Goal: Task Accomplishment & Management: Use online tool/utility

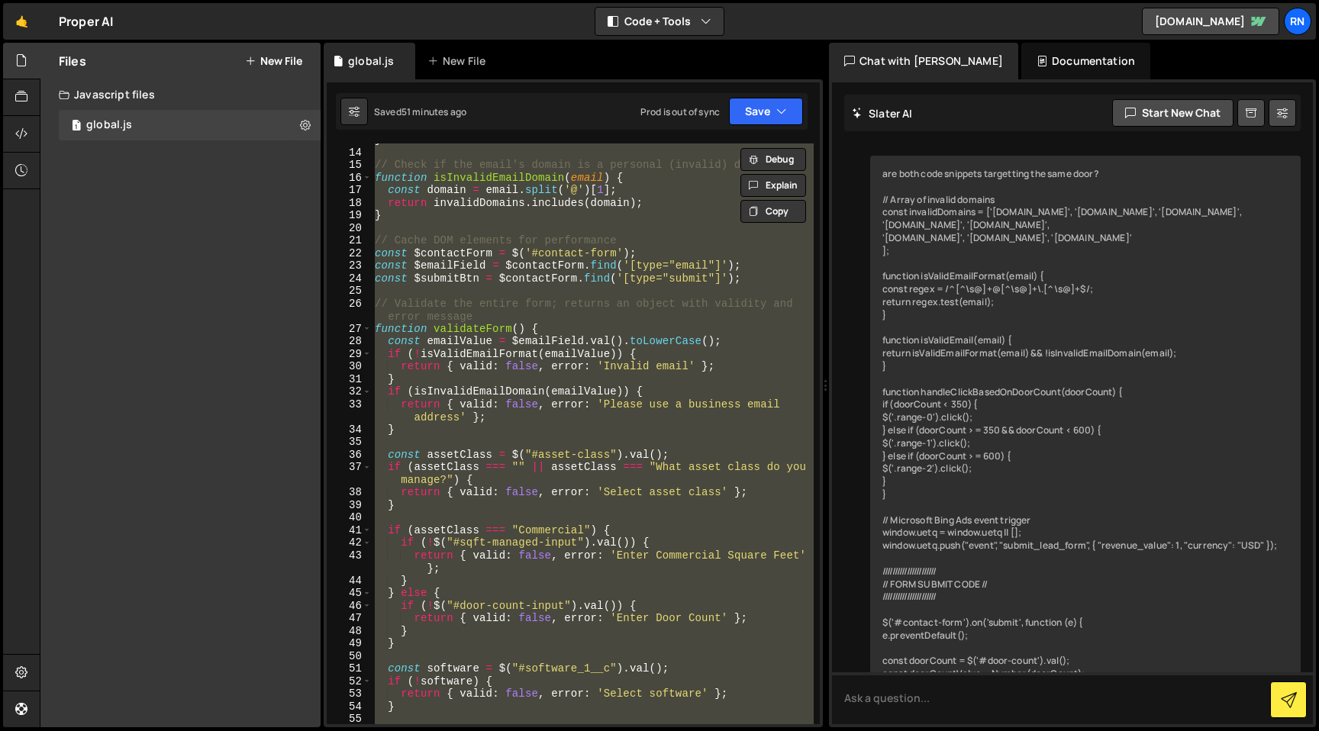
scroll to position [4916, 0]
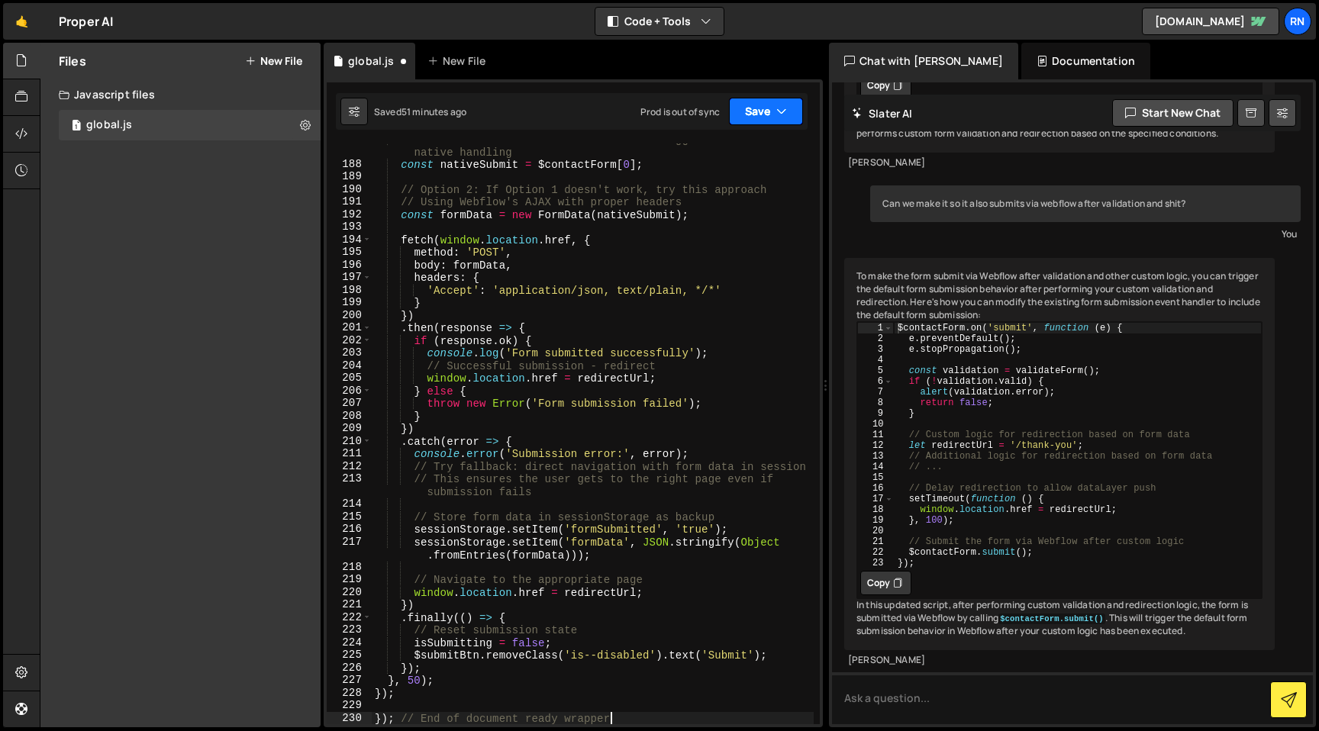
click at [759, 111] on button "Save" at bounding box center [766, 111] width 74 height 27
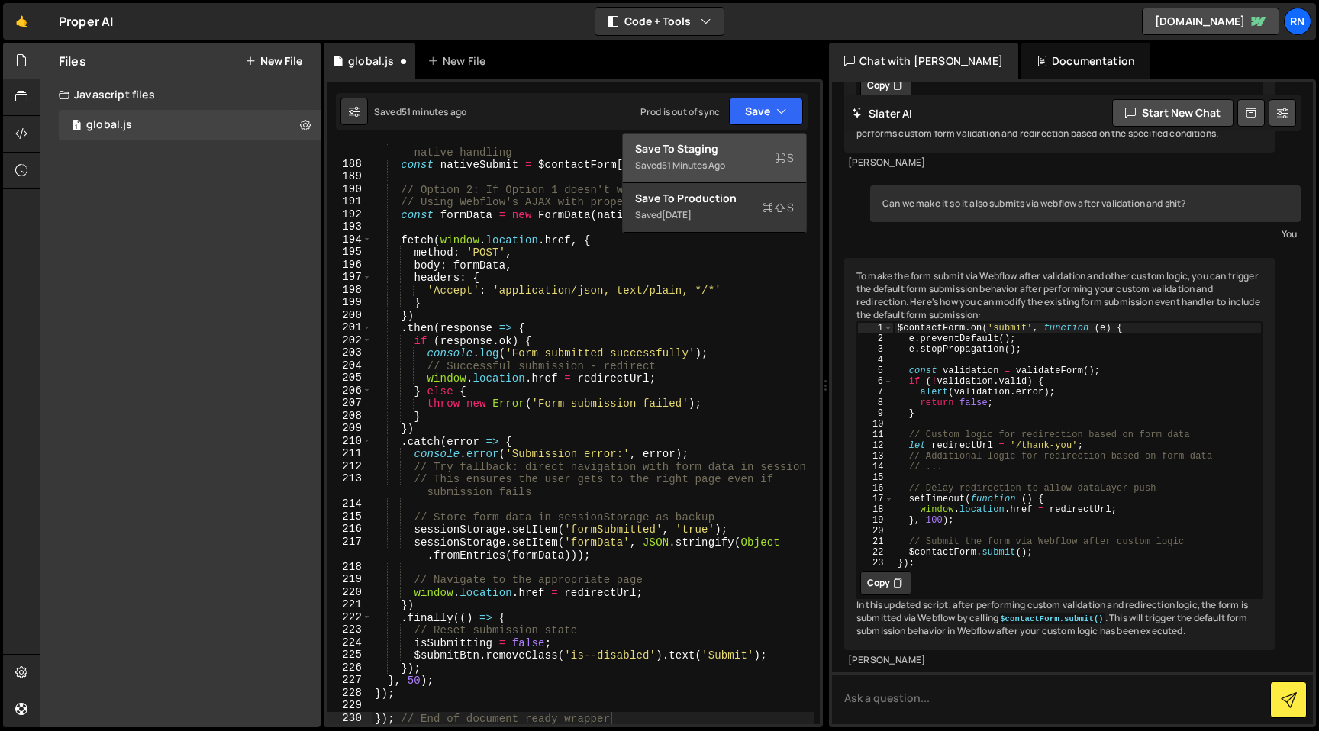
click at [732, 153] on div "Save to Staging S" at bounding box center [714, 148] width 159 height 15
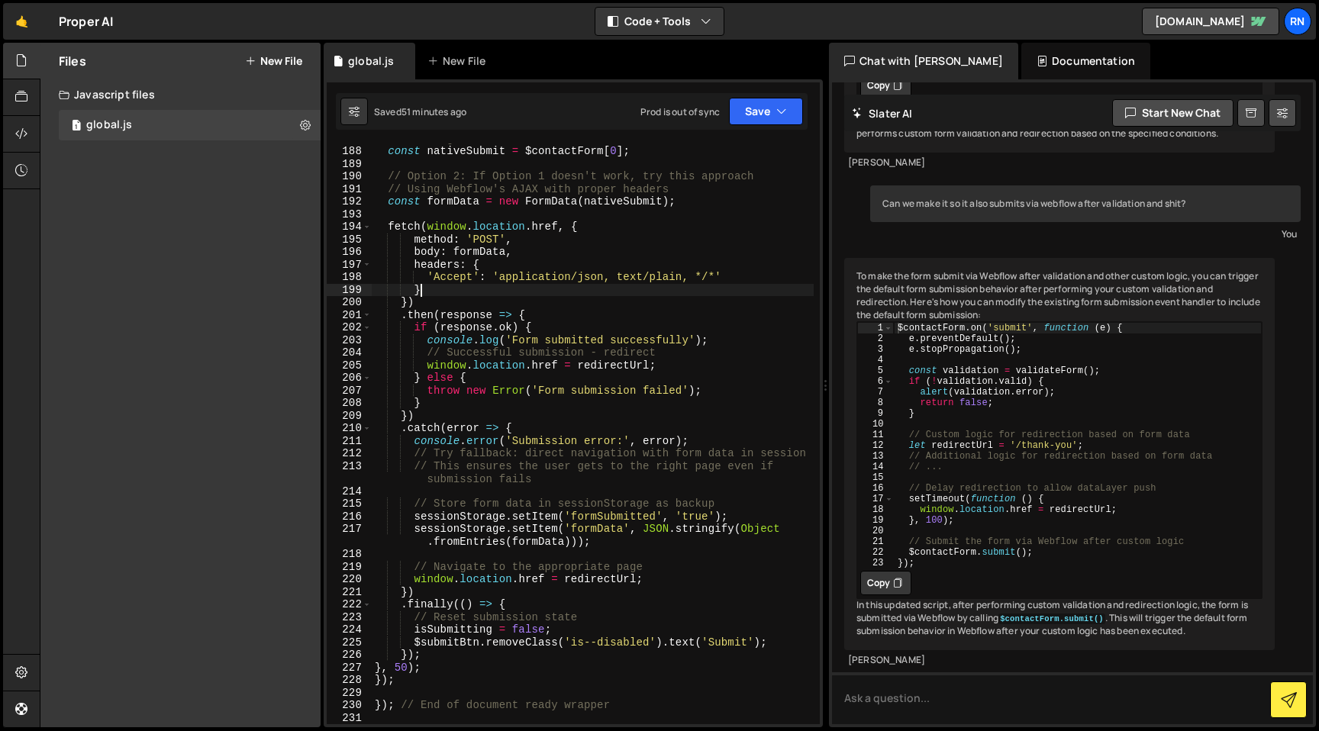
click at [569, 286] on div "// Create a new submit button click to trigger Webflow's native handling const …" at bounding box center [593, 429] width 442 height 619
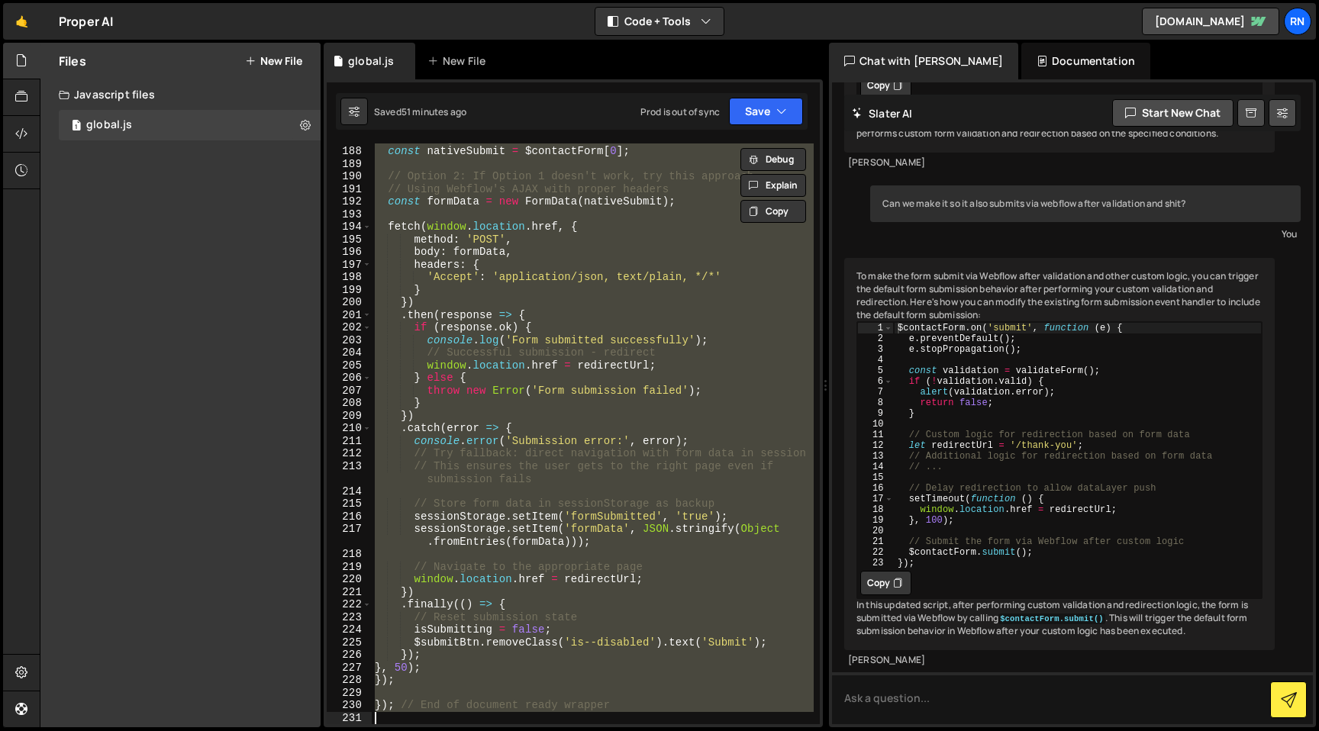
paste textarea
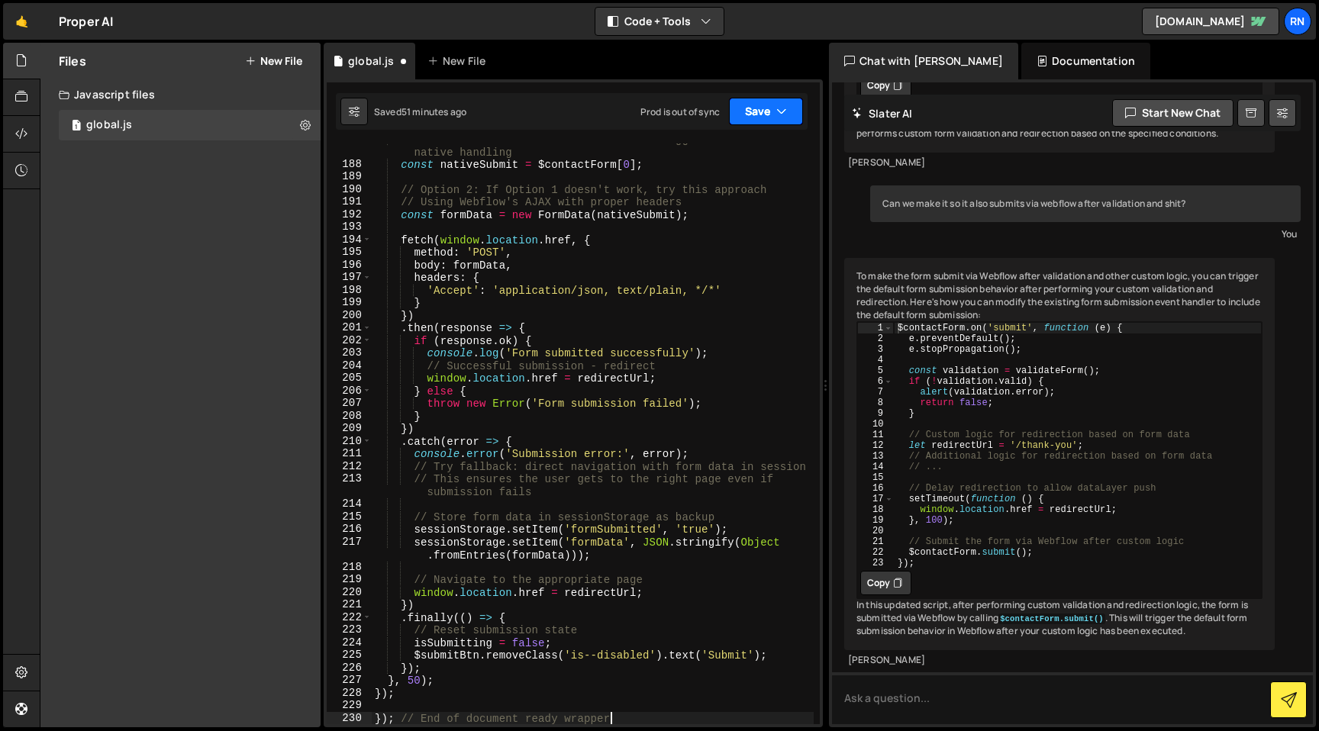
click at [742, 103] on button "Save" at bounding box center [766, 111] width 74 height 27
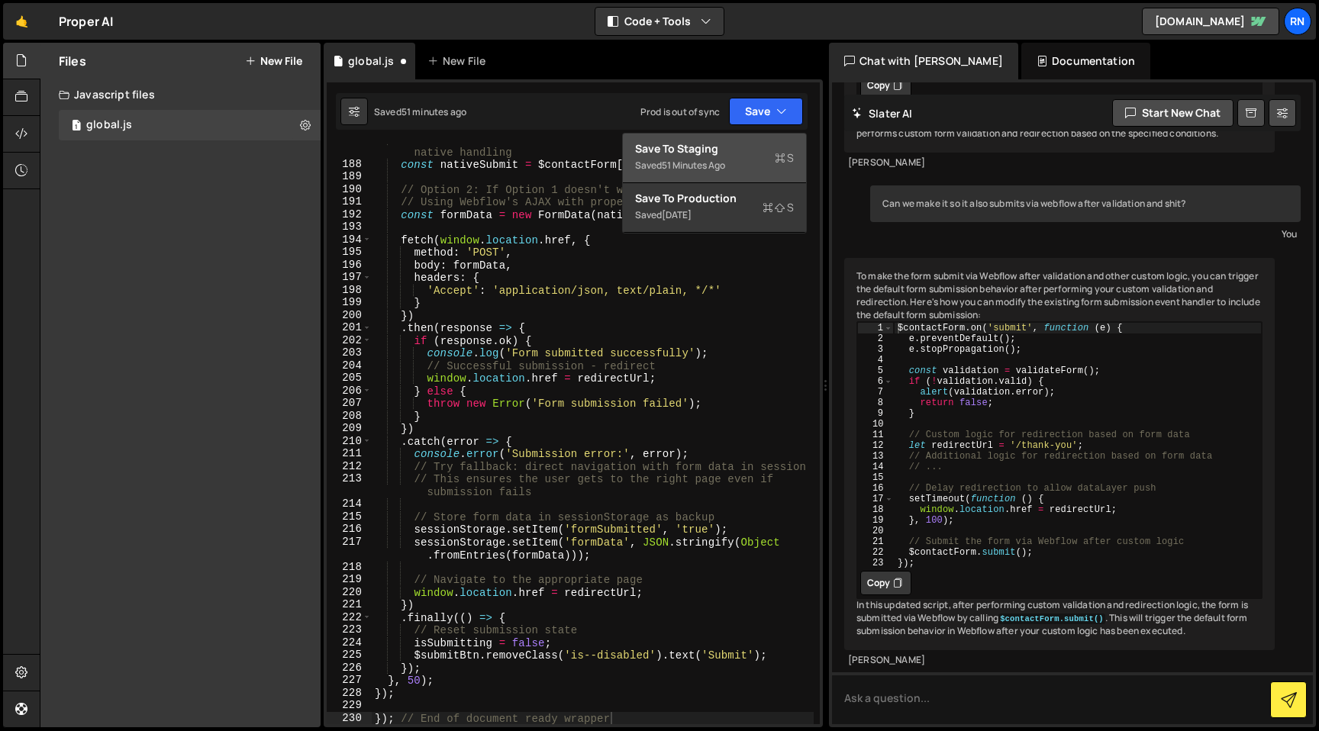
click at [738, 150] on div "Save to Staging S" at bounding box center [714, 148] width 159 height 15
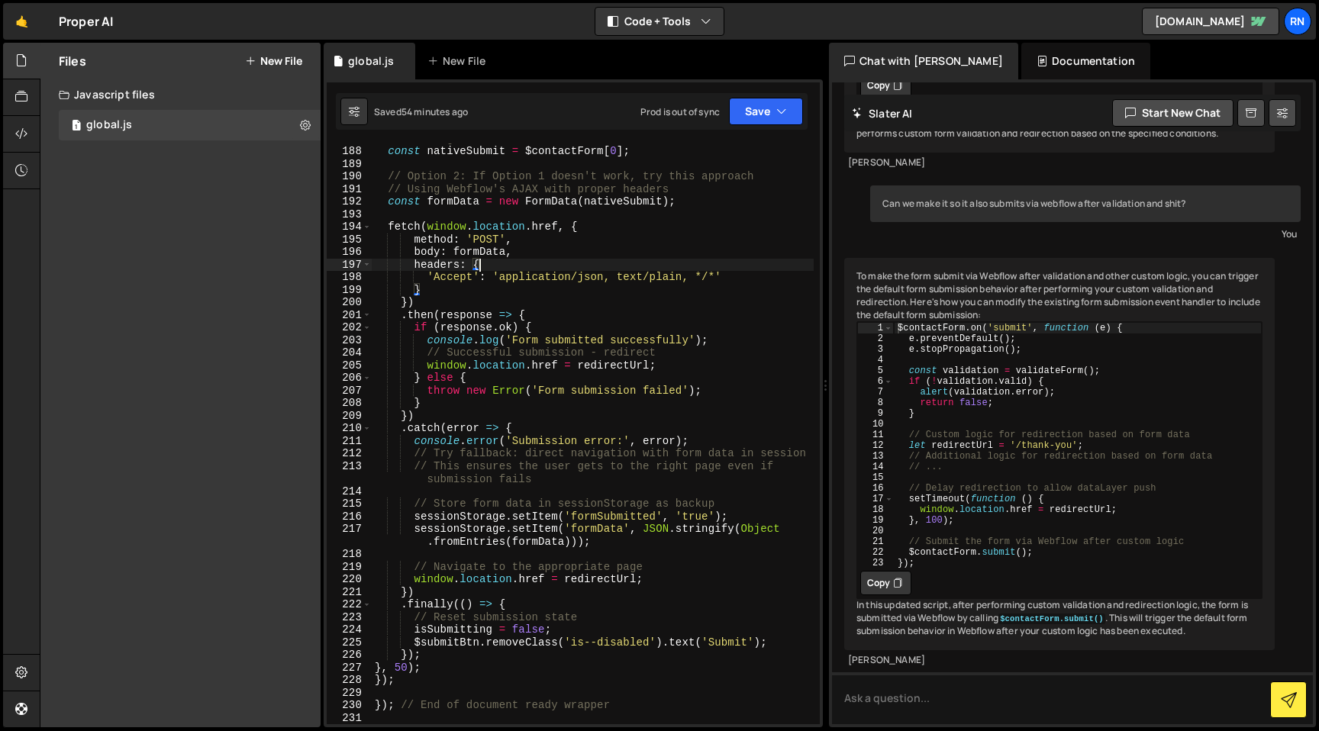
click at [682, 266] on div "// Create a new submit button click to trigger Webflow's native handling const …" at bounding box center [593, 429] width 442 height 619
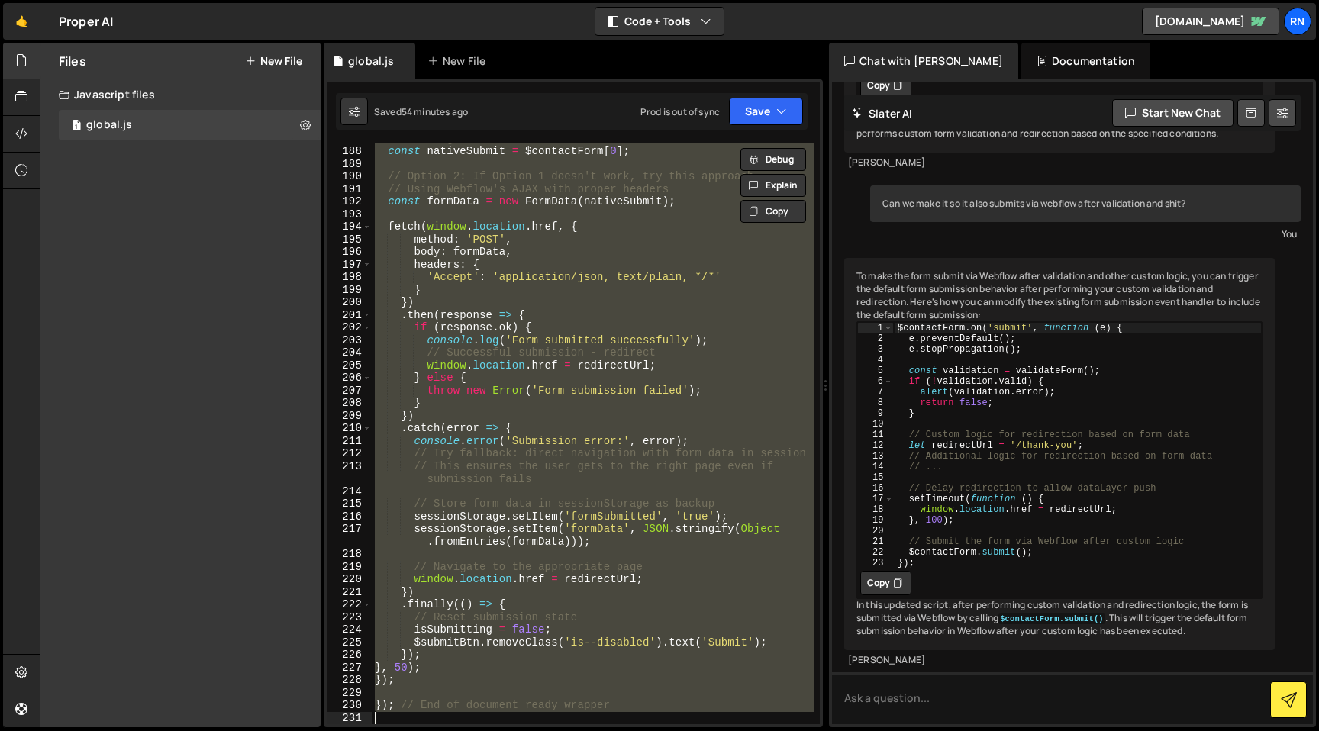
paste textarea
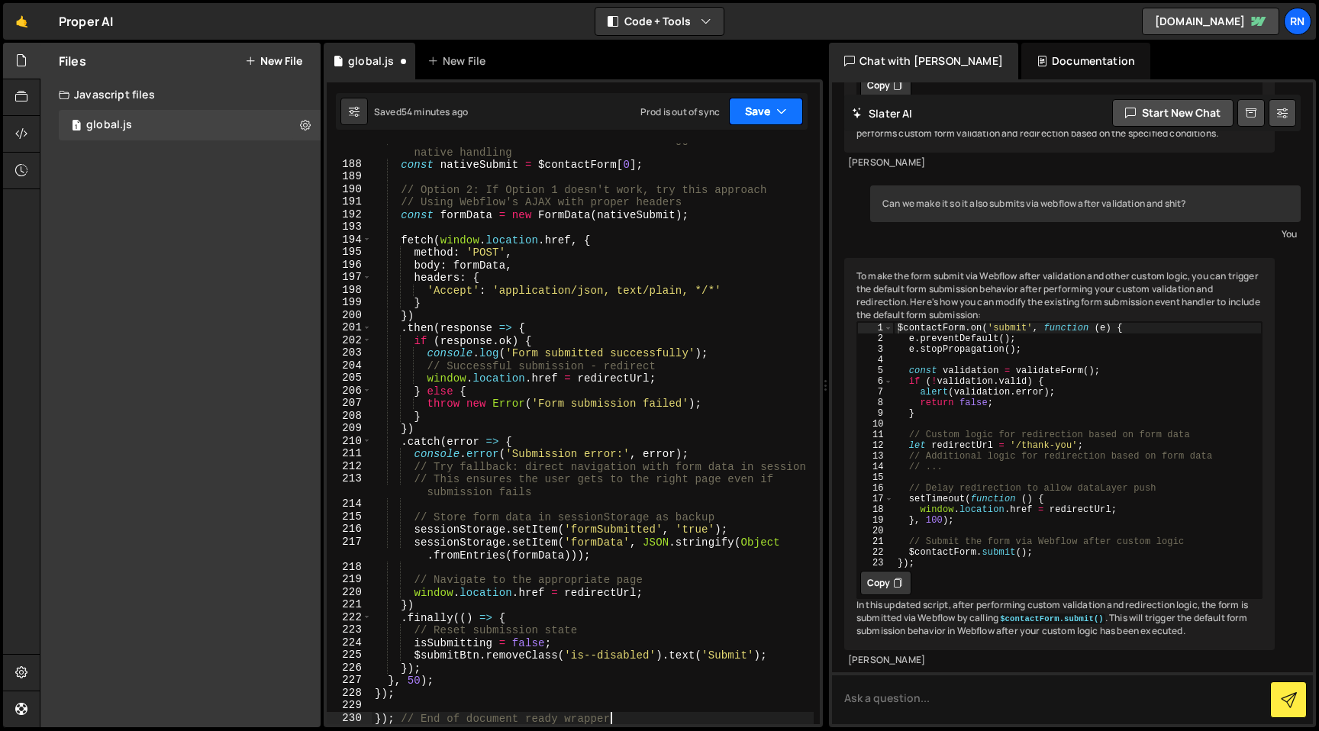
click at [753, 121] on button "Save" at bounding box center [766, 111] width 74 height 27
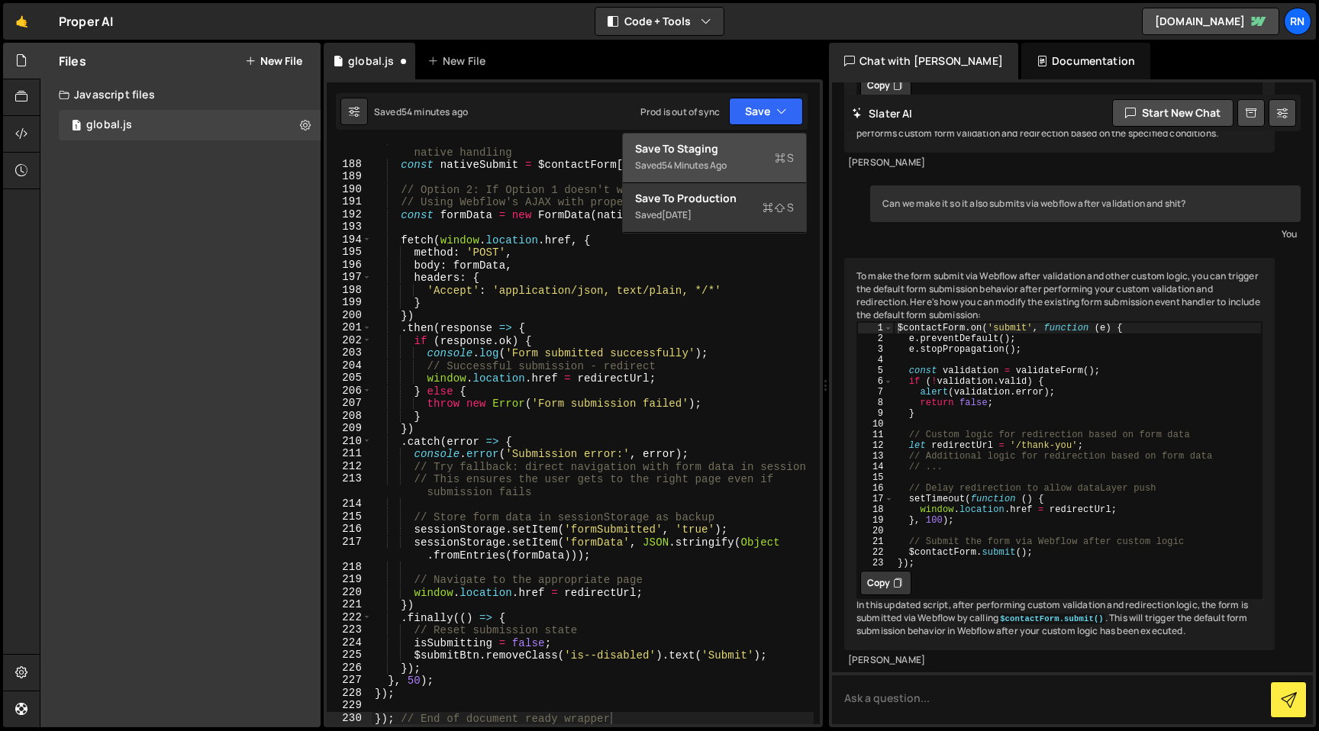
click at [731, 149] on div "Save to Staging S" at bounding box center [714, 148] width 159 height 15
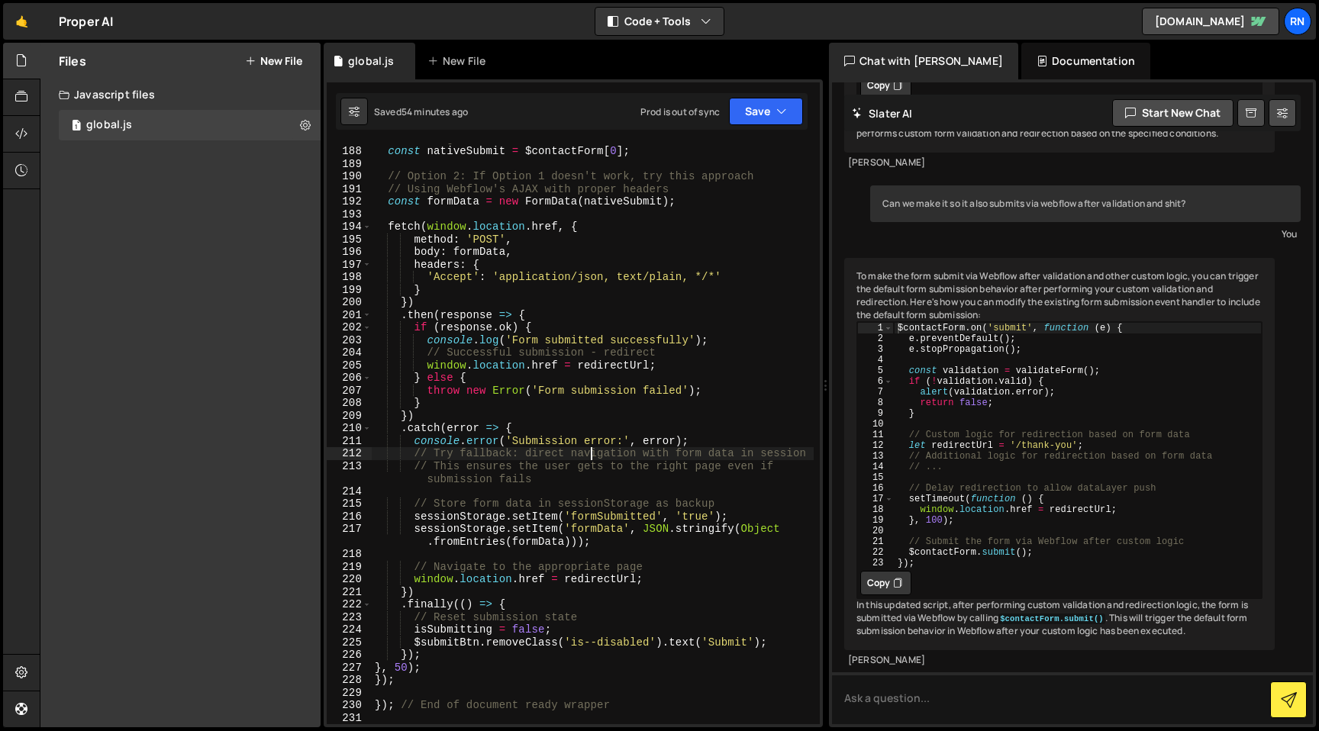
click at [589, 456] on div "// Create a new submit button click to trigger Webflow's native handling const …" at bounding box center [593, 429] width 442 height 619
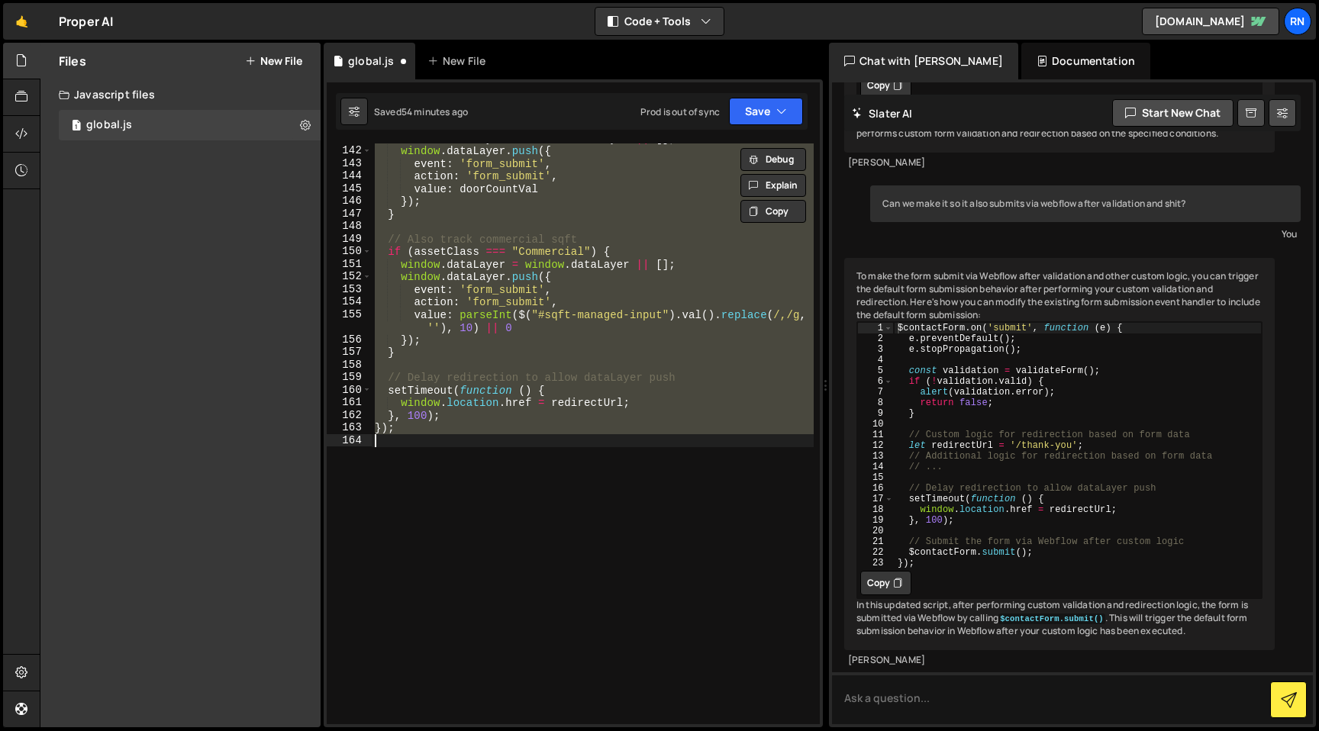
scroll to position [1964, 0]
click at [762, 119] on button "Save" at bounding box center [766, 111] width 74 height 27
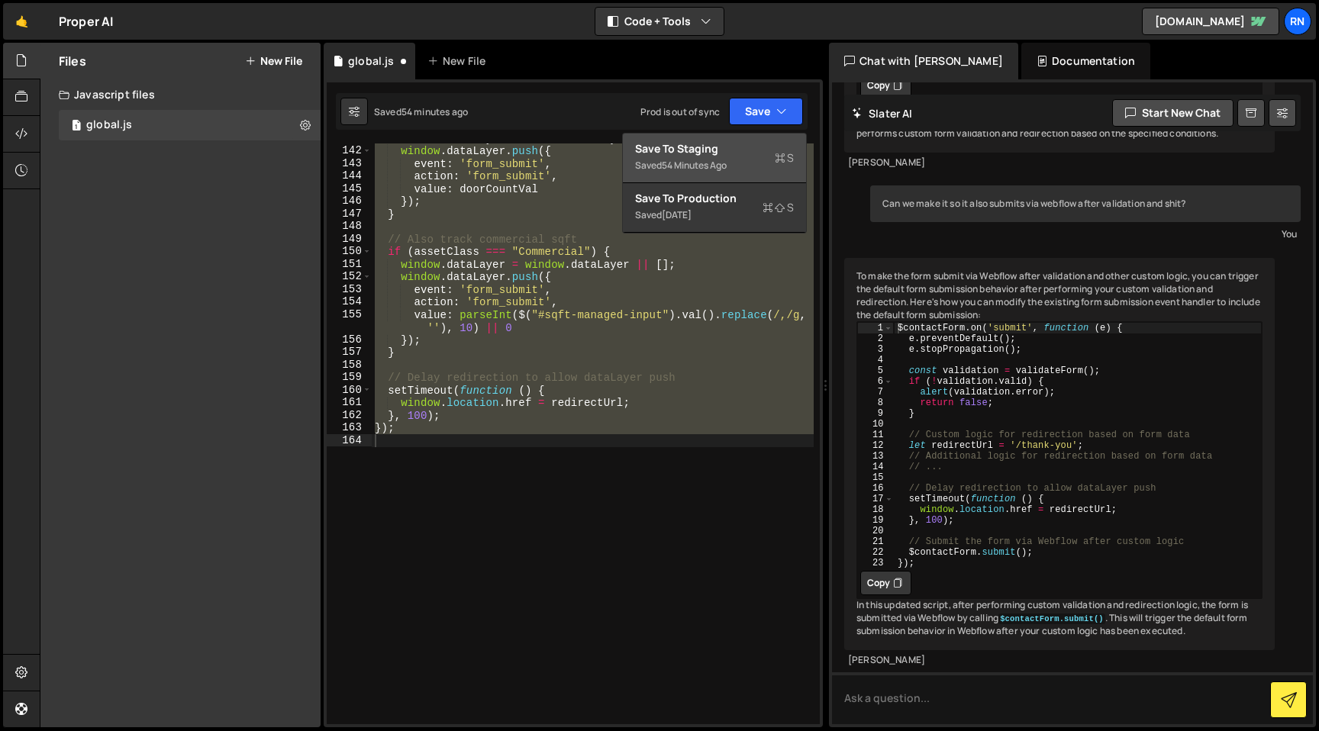
click at [743, 161] on div "Saved 54 minutes ago" at bounding box center [714, 165] width 159 height 18
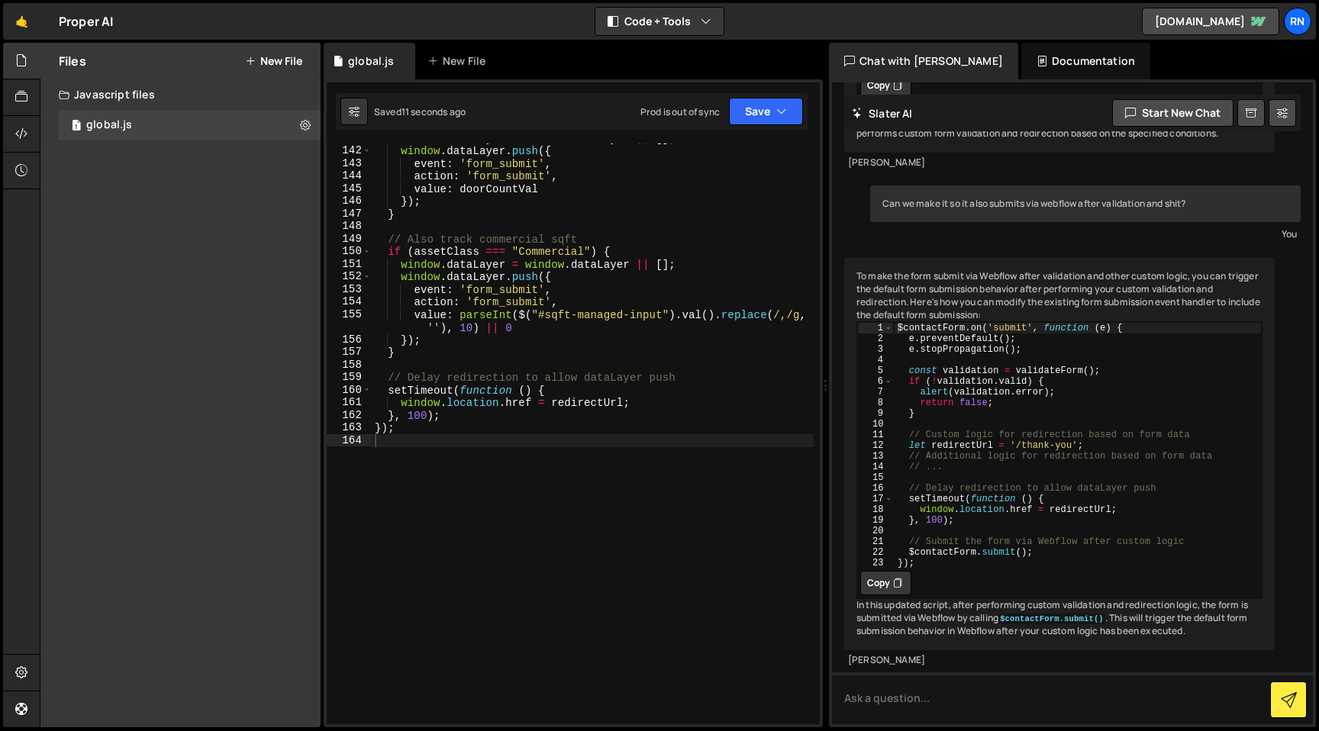
click at [459, 273] on div "window . dataLayer = window . dataLayer || [ ] ; window . dataLayer . push ({ e…" at bounding box center [593, 435] width 442 height 606
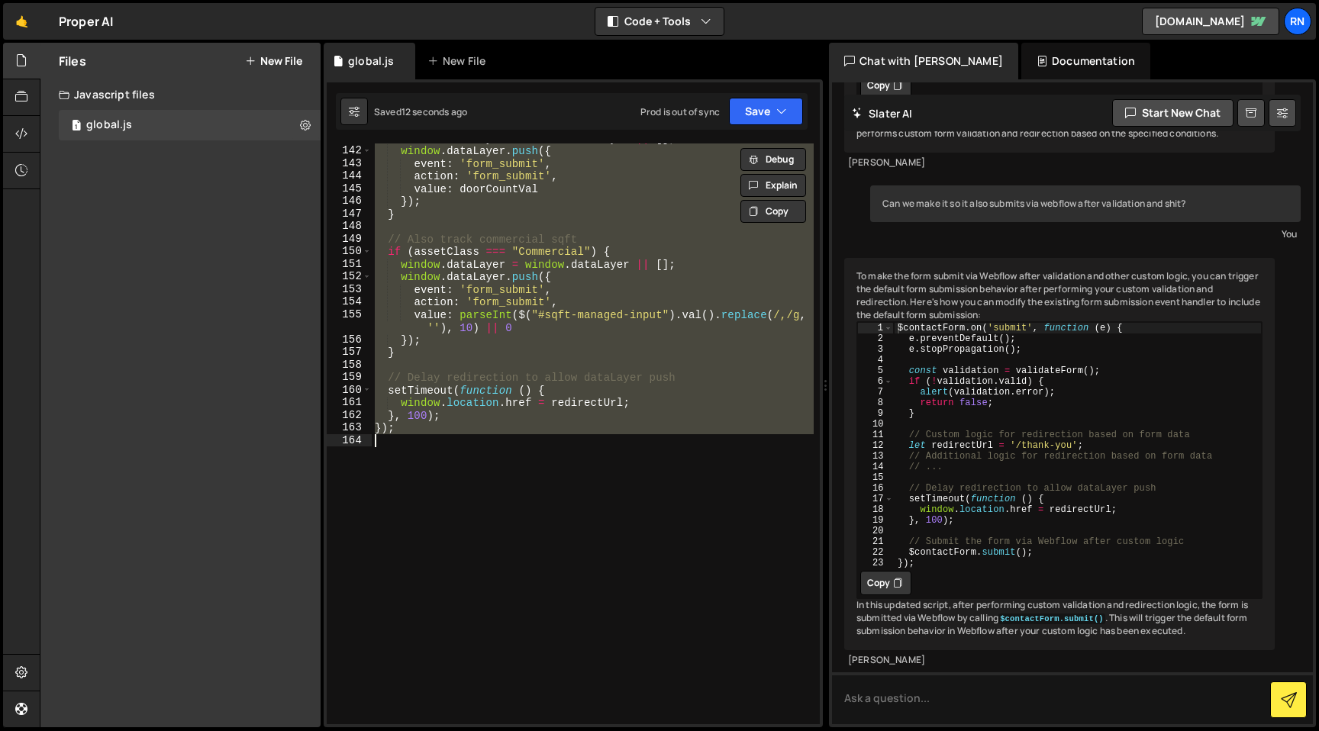
paste textarea "// End of document ready wrapper"
type textarea "}); // End of document ready wrapper"
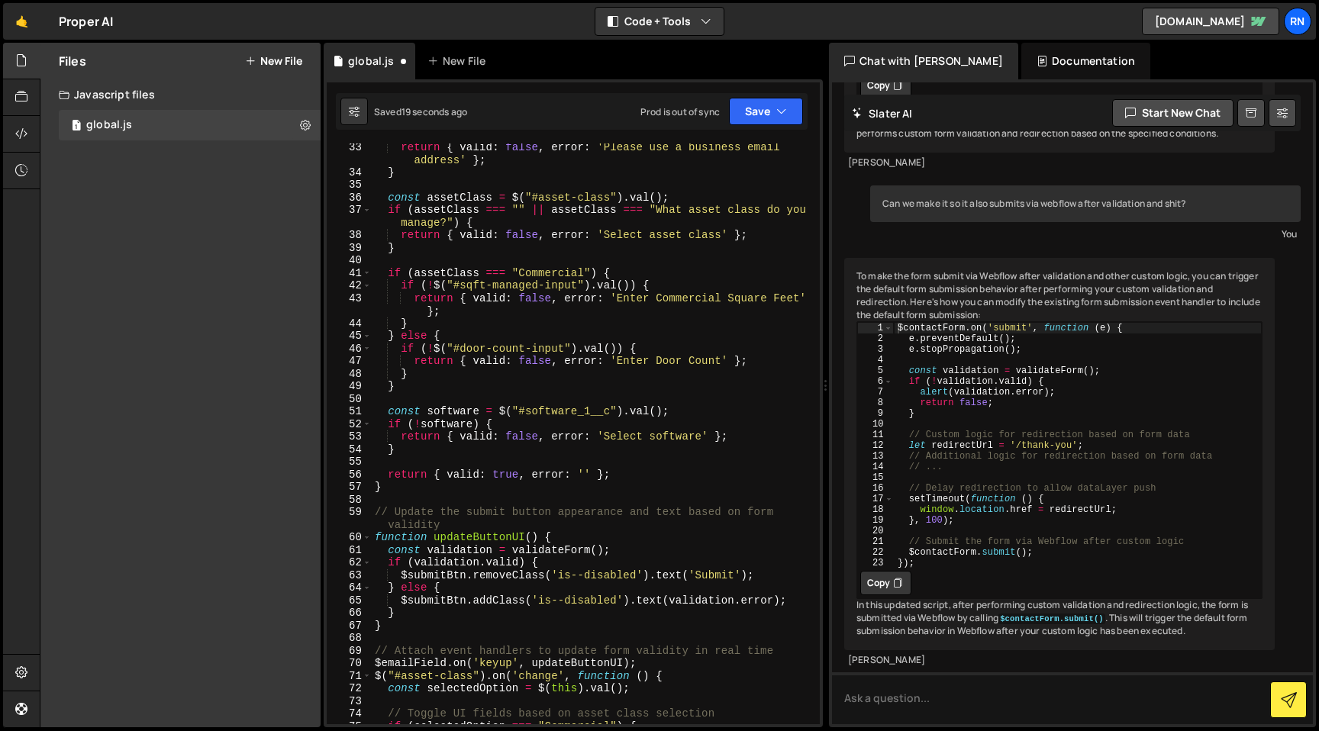
scroll to position [511, 0]
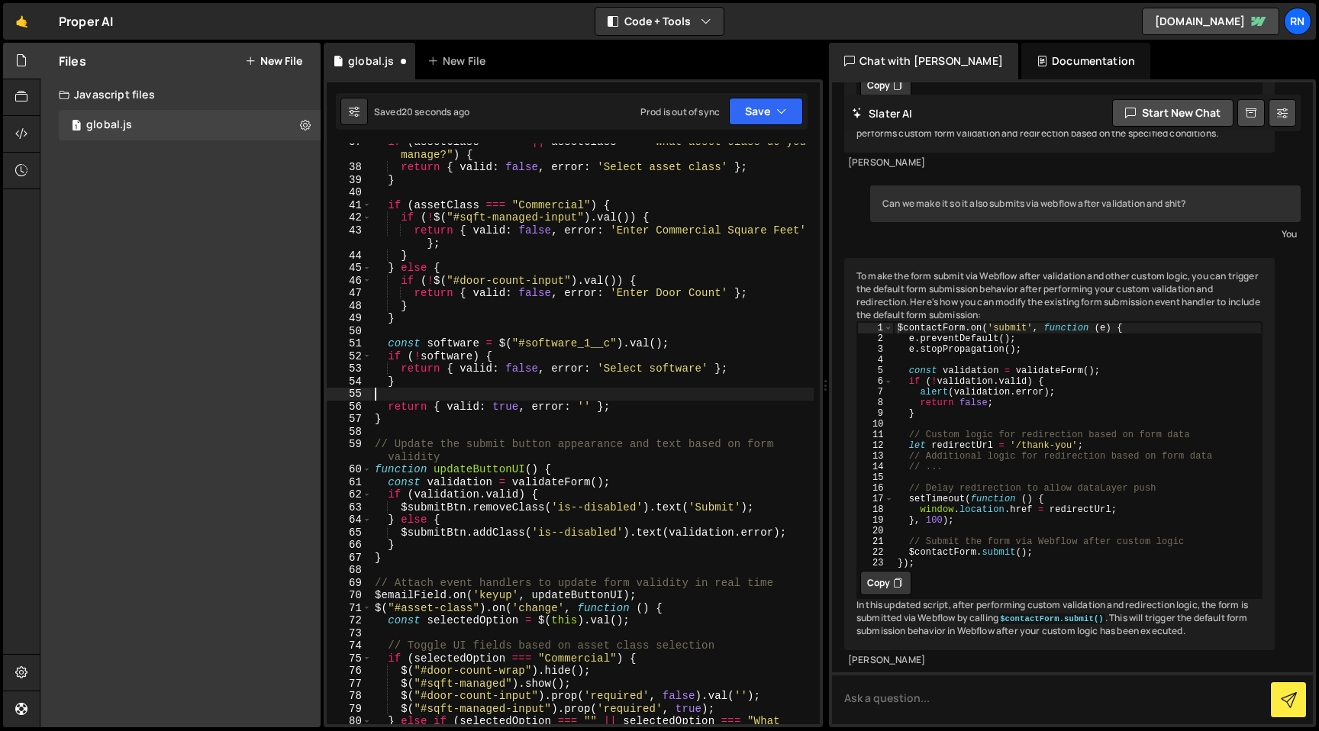
click at [525, 400] on div "if ( assetClass === "" || assetClass === "What asset class do you manage?" ) { …" at bounding box center [593, 451] width 442 height 631
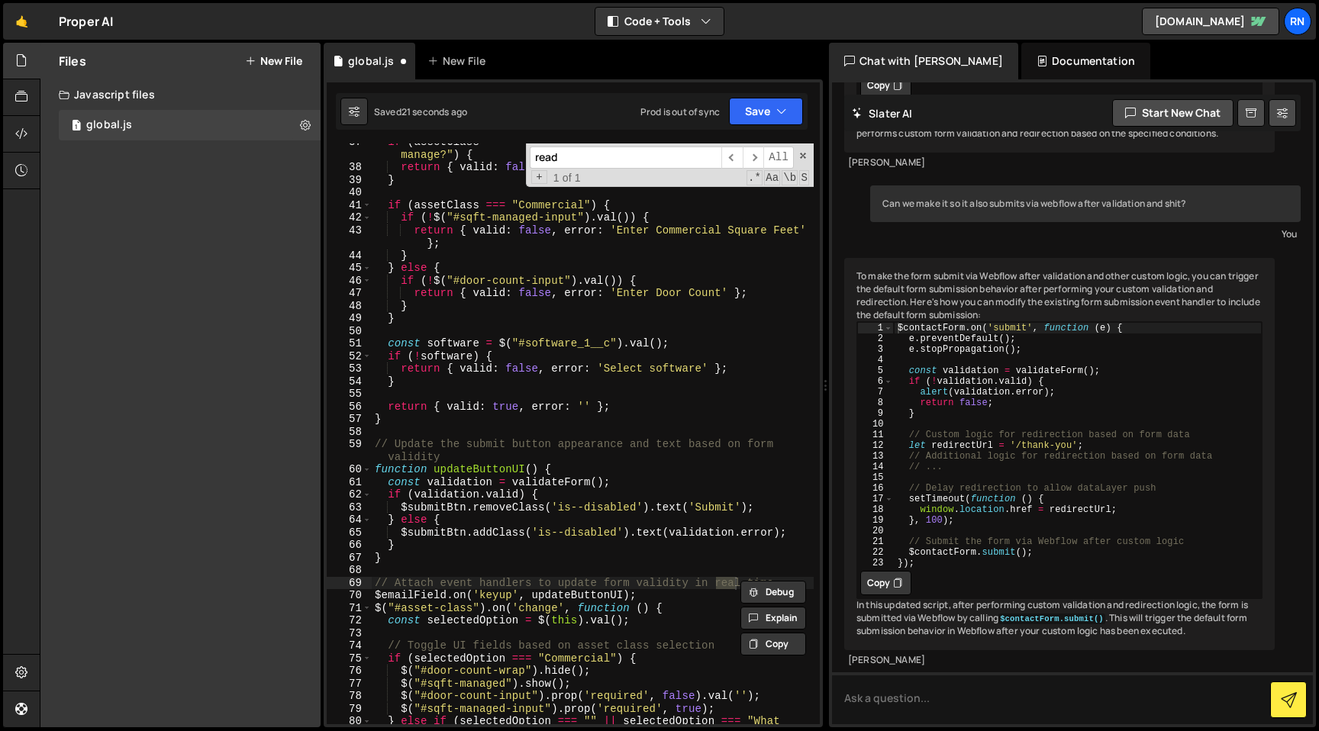
type input "ready"
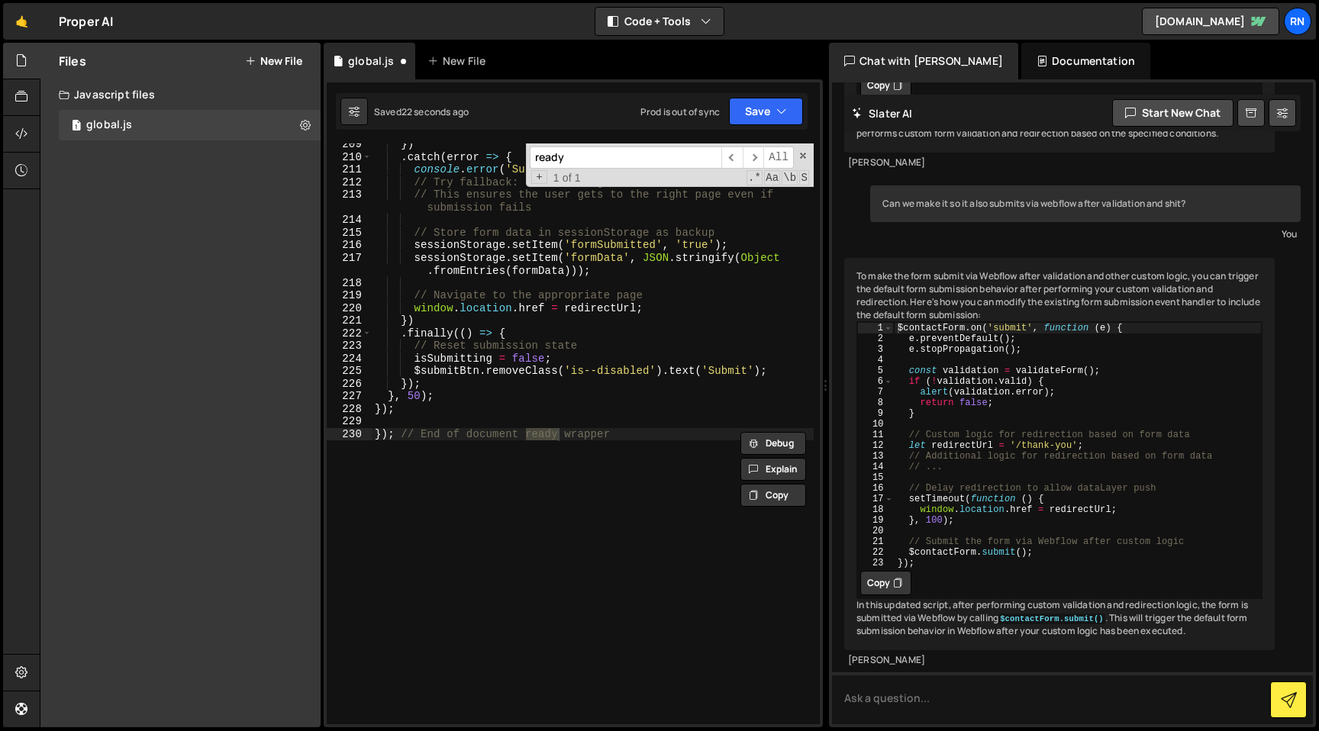
type textarea "}); // End of document ready wrapper"
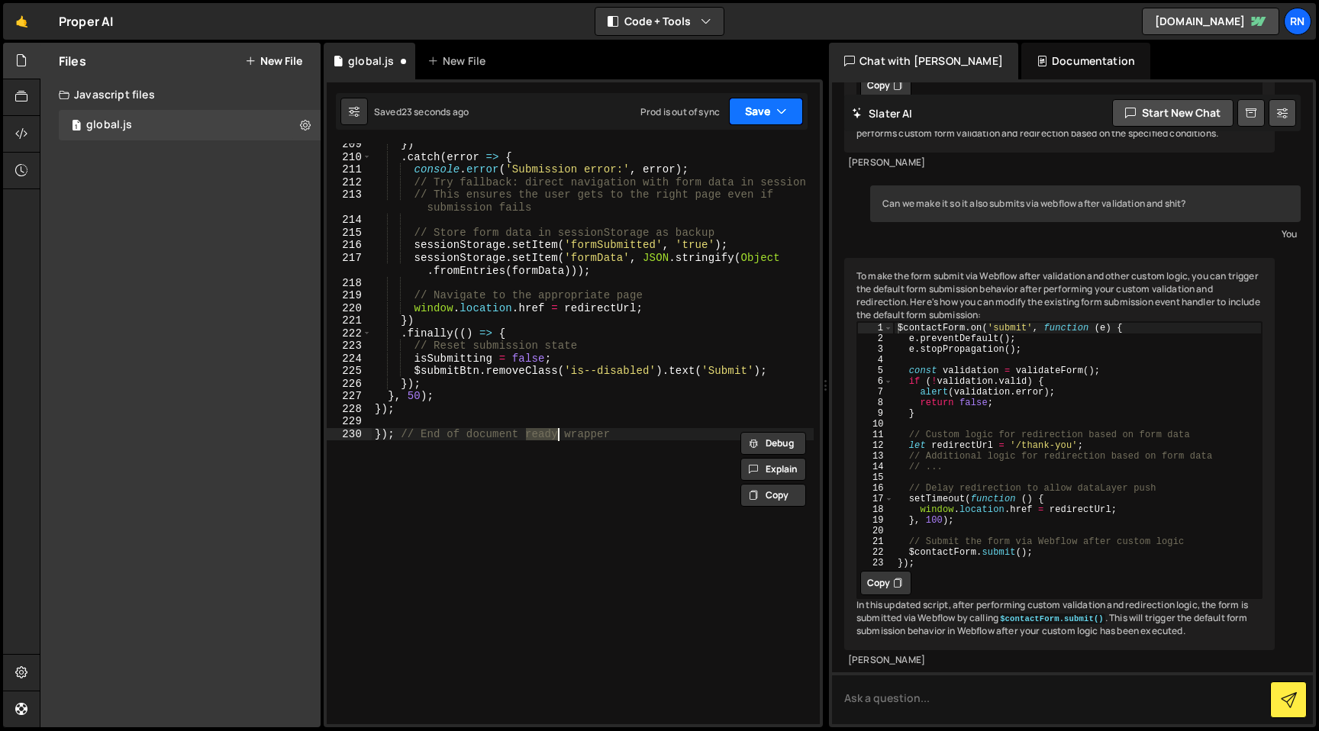
click at [752, 117] on button "Save" at bounding box center [766, 111] width 74 height 27
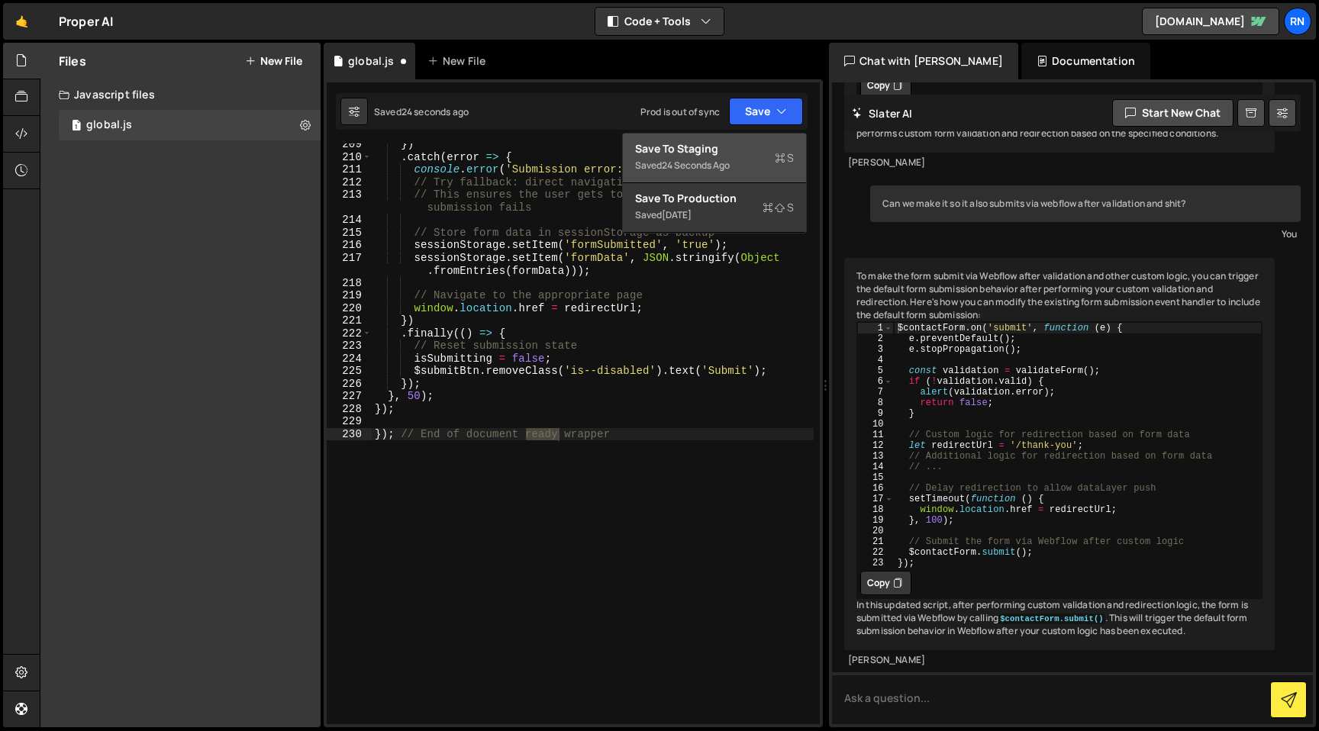
click at [707, 155] on div "Save to Staging S" at bounding box center [714, 148] width 159 height 15
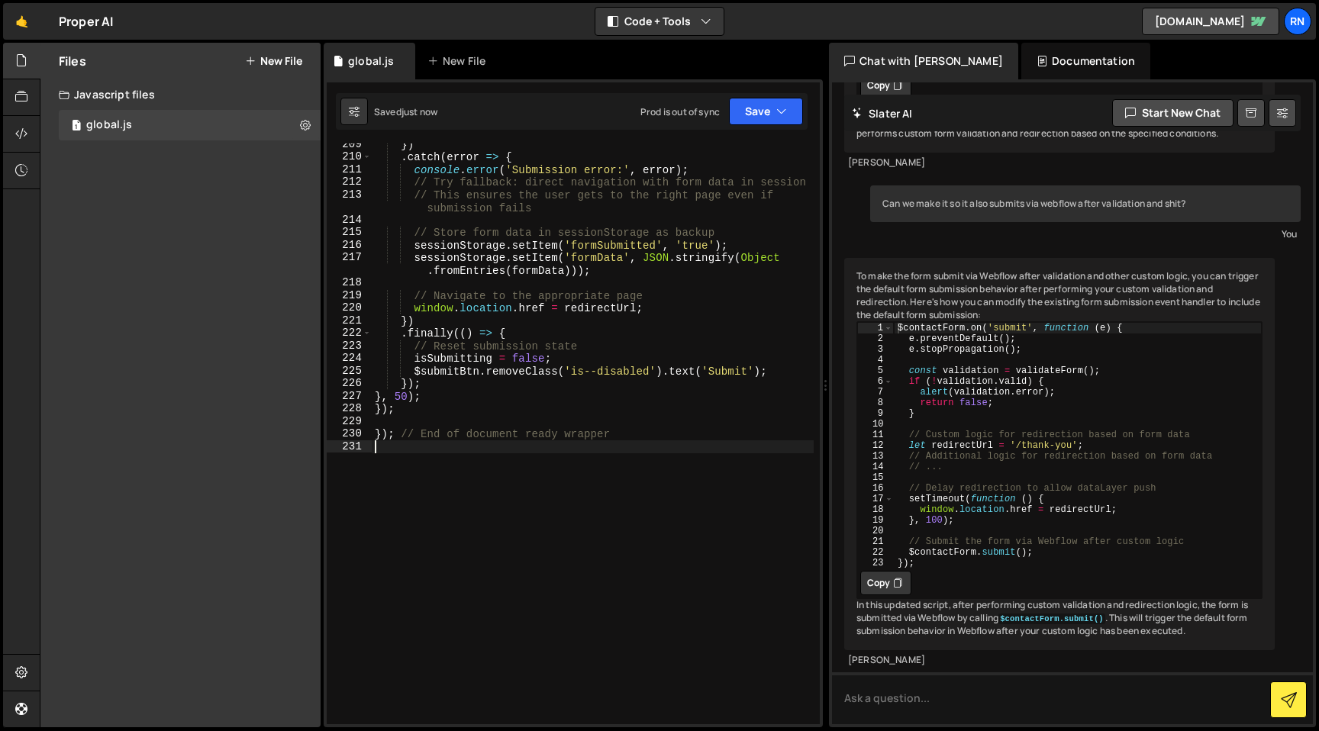
drag, startPoint x: 449, startPoint y: 442, endPoint x: 353, endPoint y: 442, distance: 95.4
click at [353, 442] on div "209 210 211 212 213 214 215 216 217 218 219 220 221 222 223 224 225 226 227 228…" at bounding box center [573, 433] width 493 height 581
click at [382, 430] on div "}) . catch ( error => { console . error ( 'Submission error:' , error ) ; // Tr…" at bounding box center [593, 441] width 442 height 606
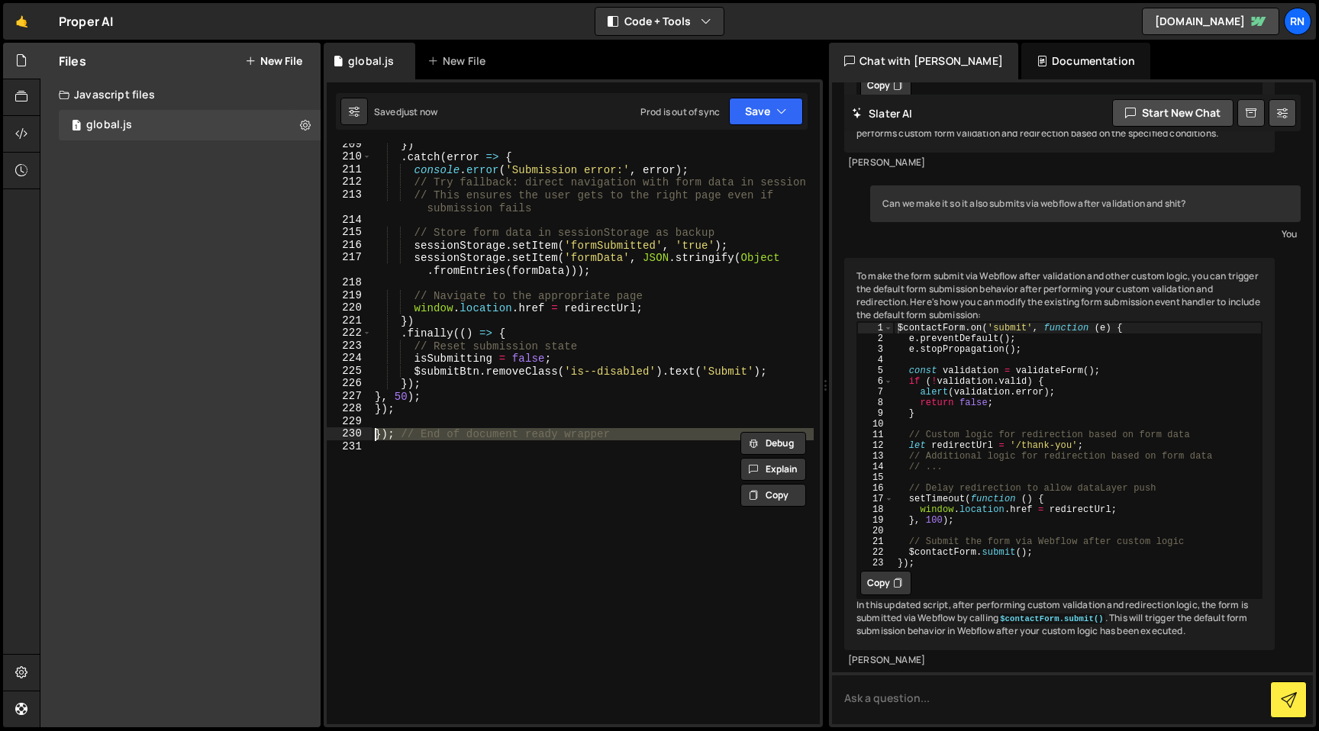
type textarea "}); // End of document ready wrapper"
click at [776, 111] on icon "button" at bounding box center [781, 111] width 11 height 15
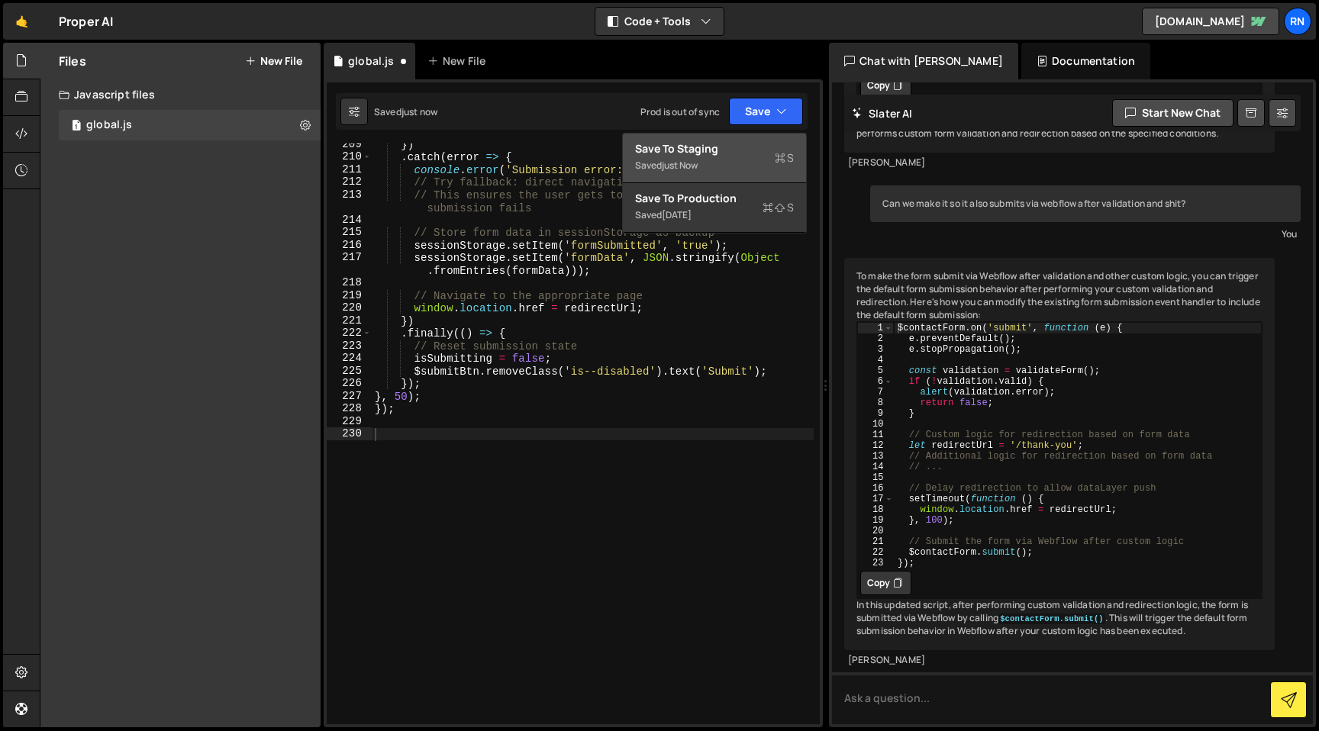
click at [738, 142] on div "Save to Staging S" at bounding box center [714, 148] width 159 height 15
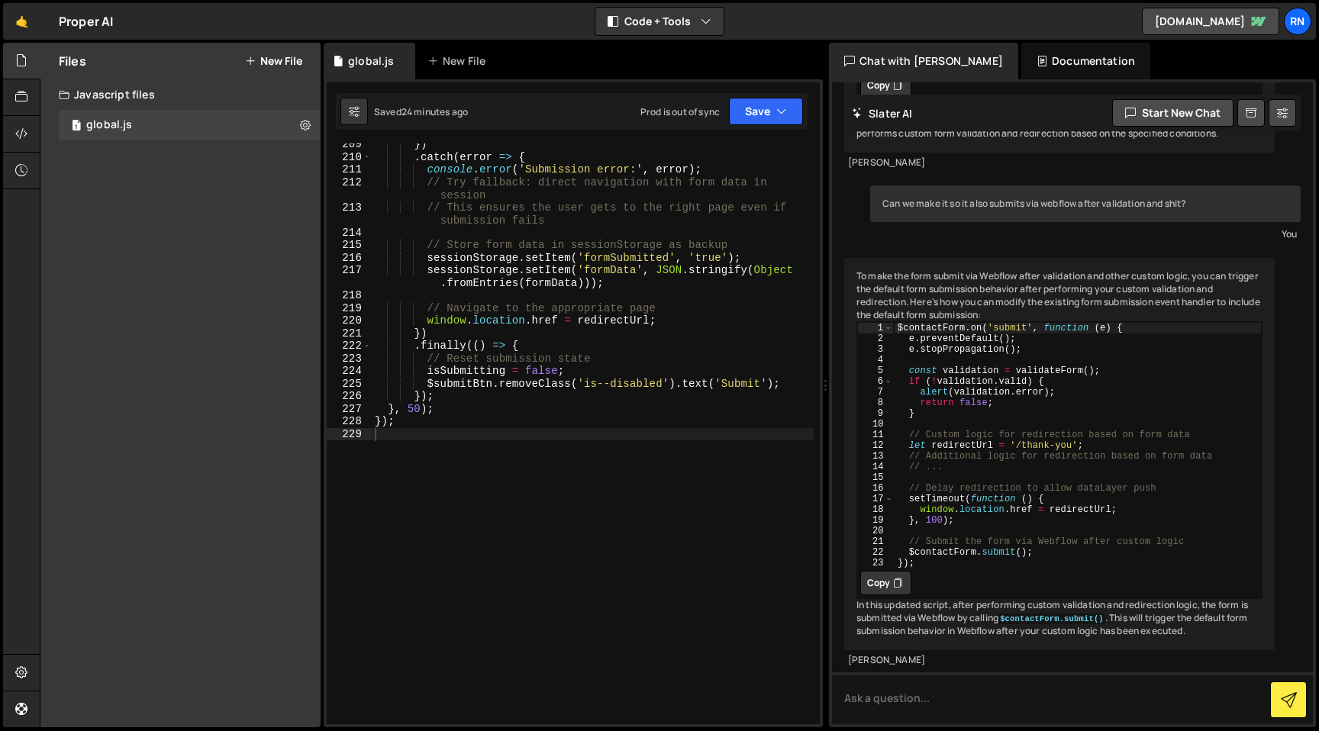
click at [674, 353] on div "}) . catch ( error => { console . error ( 'Submission error:' , error ) ; // Tr…" at bounding box center [593, 441] width 442 height 606
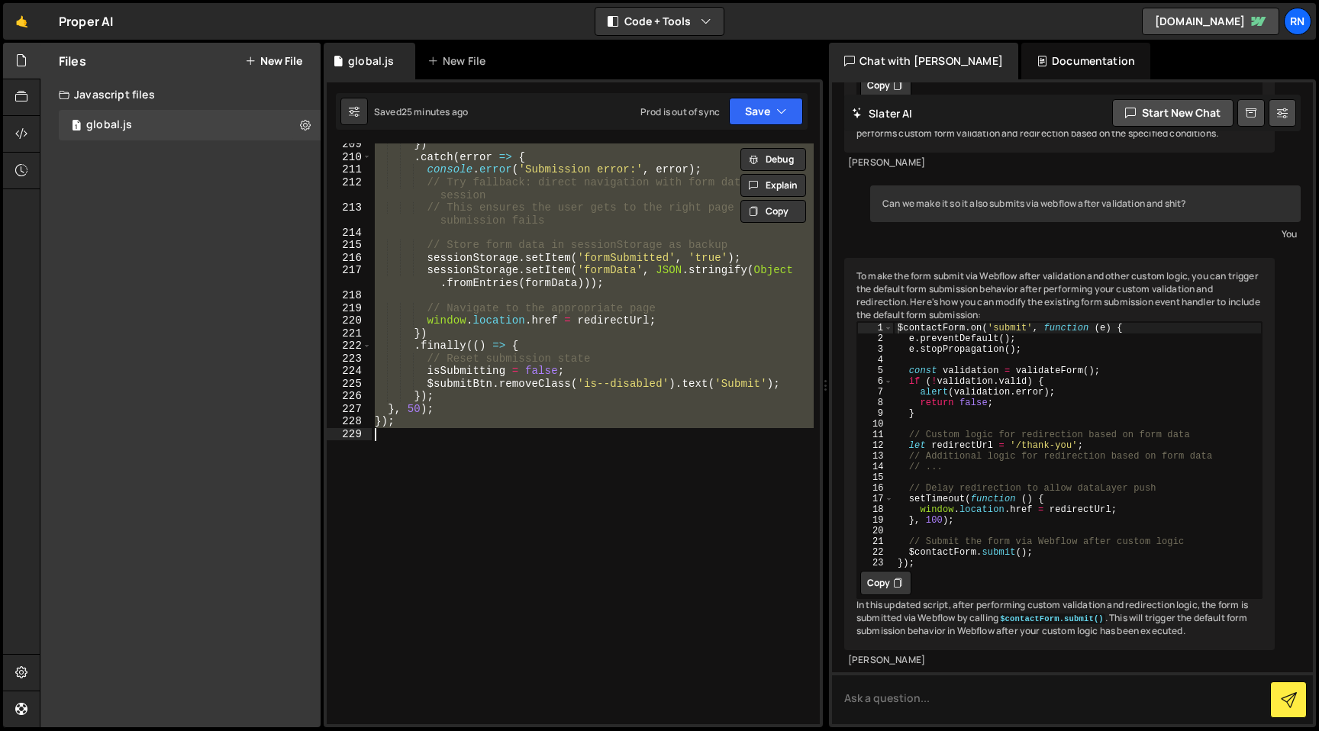
click at [563, 307] on div "}) . catch ( error => { console . error ( 'Submission error:' , error ) ; // Tr…" at bounding box center [593, 433] width 442 height 581
type textarea "// Navigate to the appropriate page"
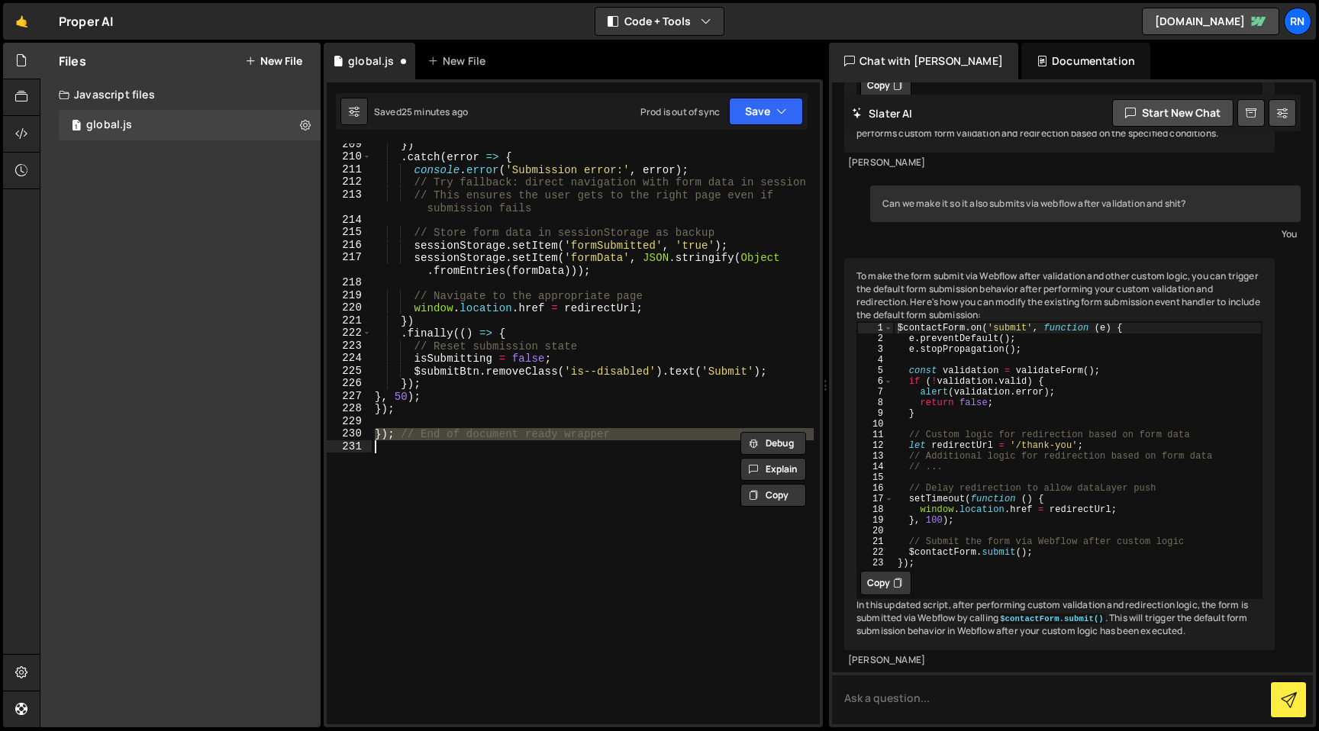
scroll to position [1964, 0]
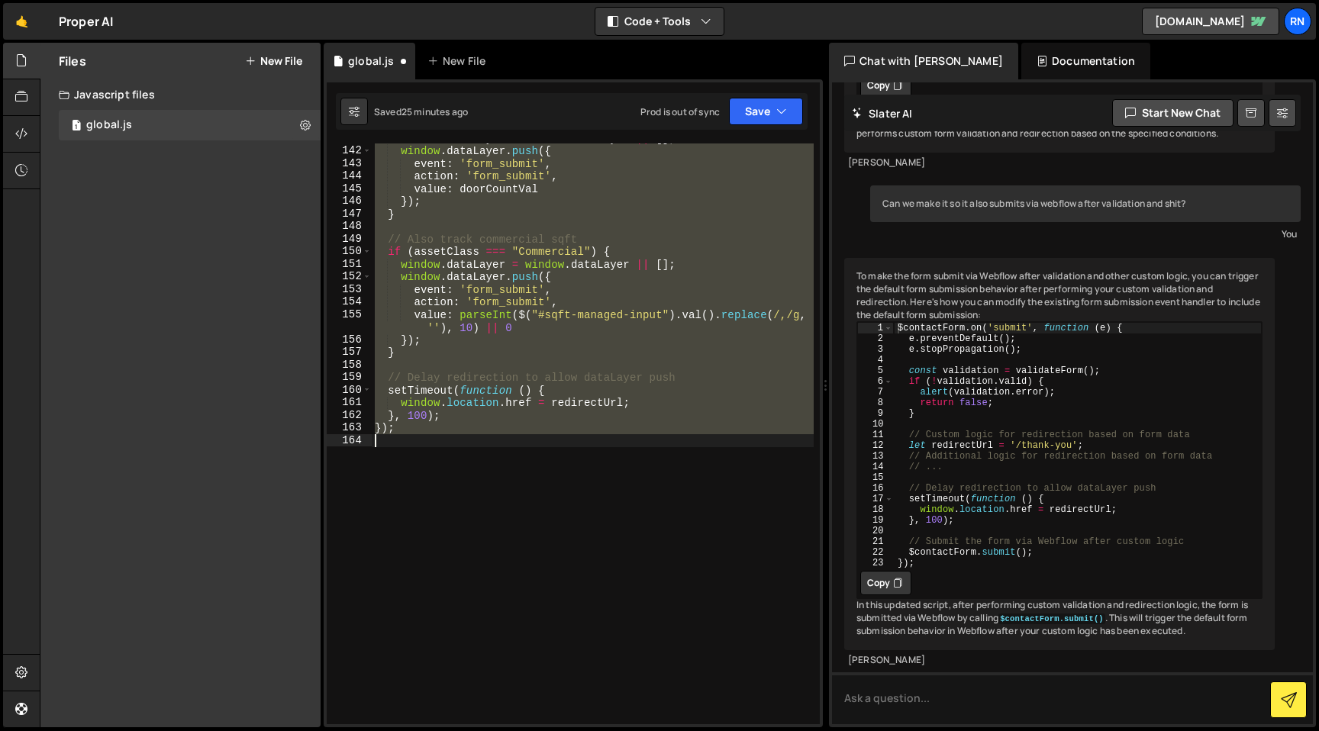
type textarea "}); // End of document ready wrapper"
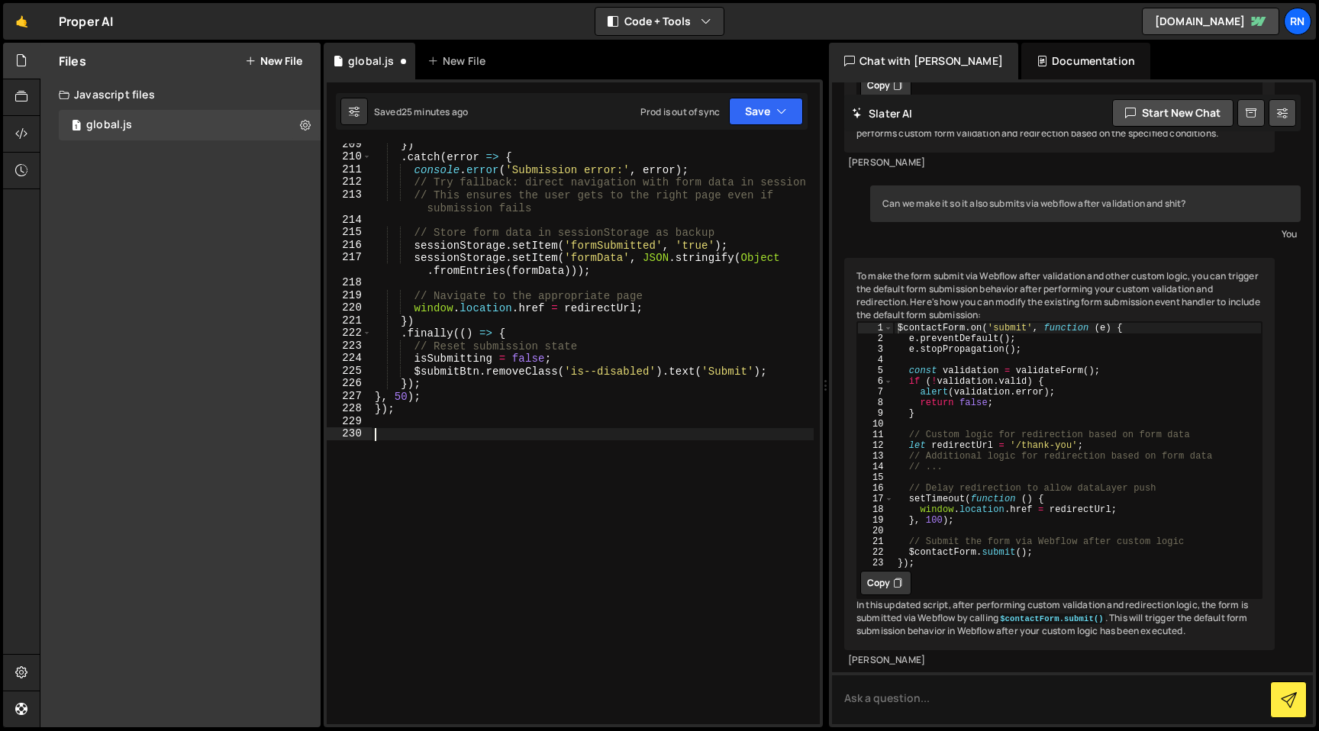
scroll to position [2877, 0]
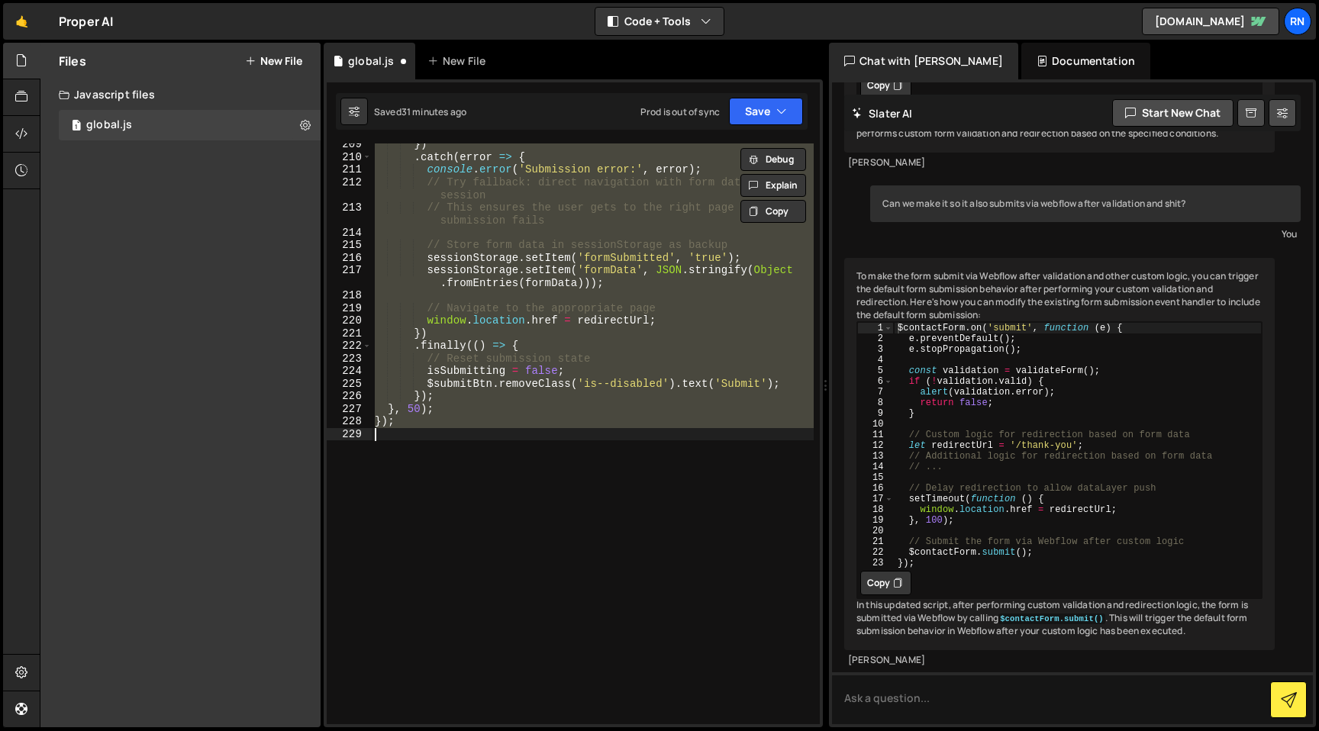
click at [559, 279] on div "}) . catch ( error => { console . error ( 'Submission error:' , error ) ; // Tr…" at bounding box center [593, 433] width 442 height 581
paste textarea "// End of document ready wrapper"
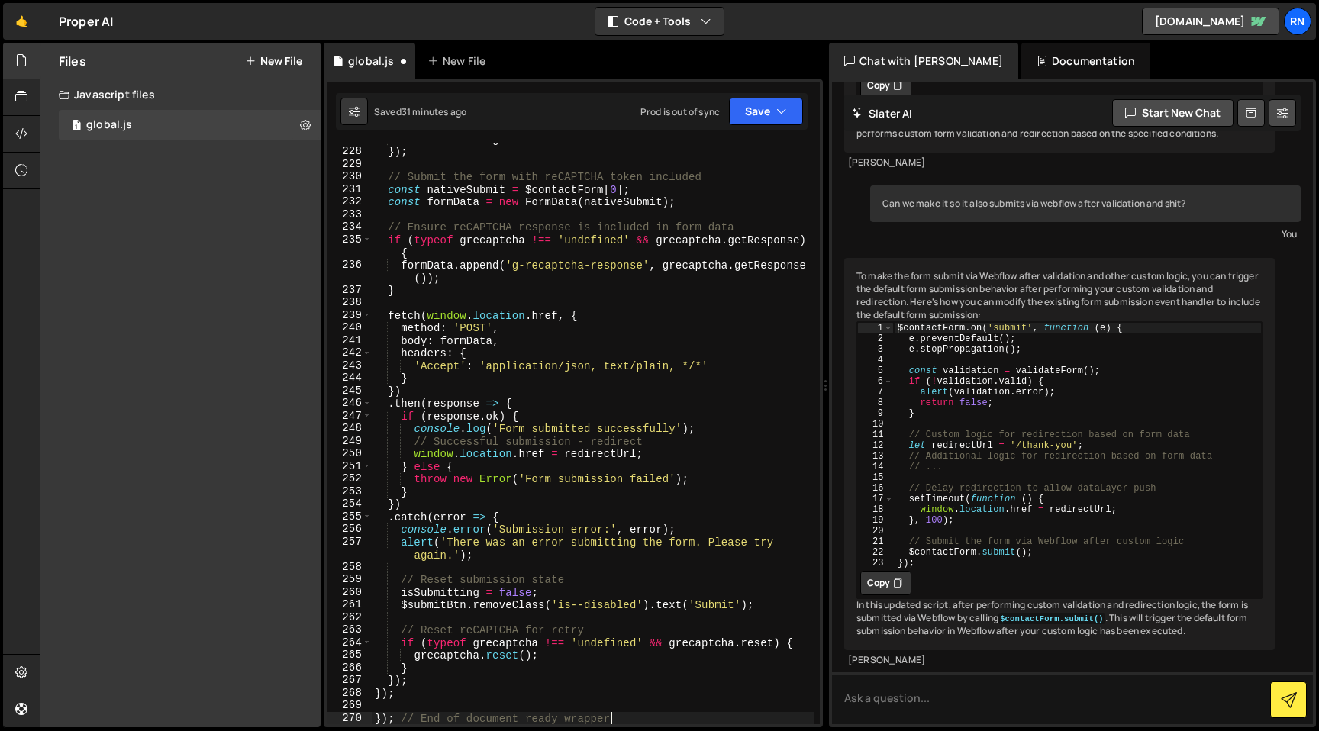
scroll to position [3405, 0]
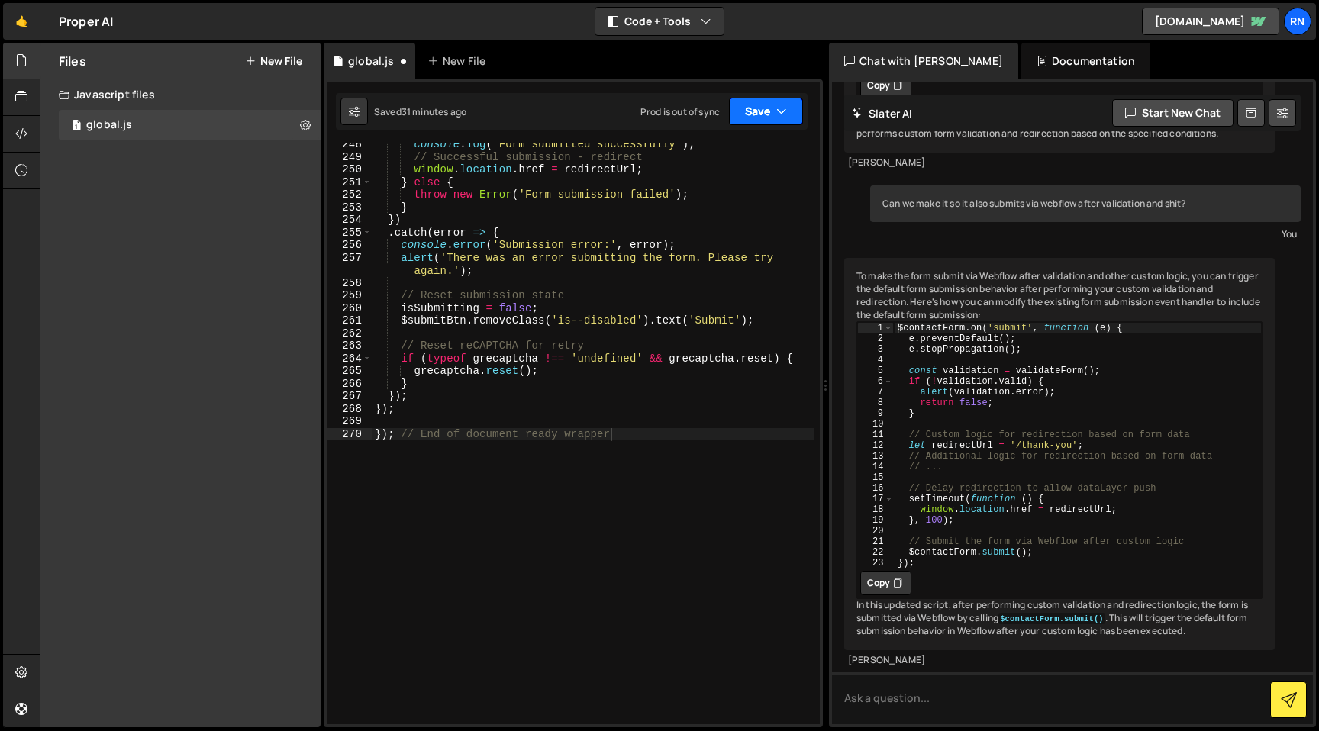
click at [785, 109] on icon "button" at bounding box center [781, 111] width 11 height 15
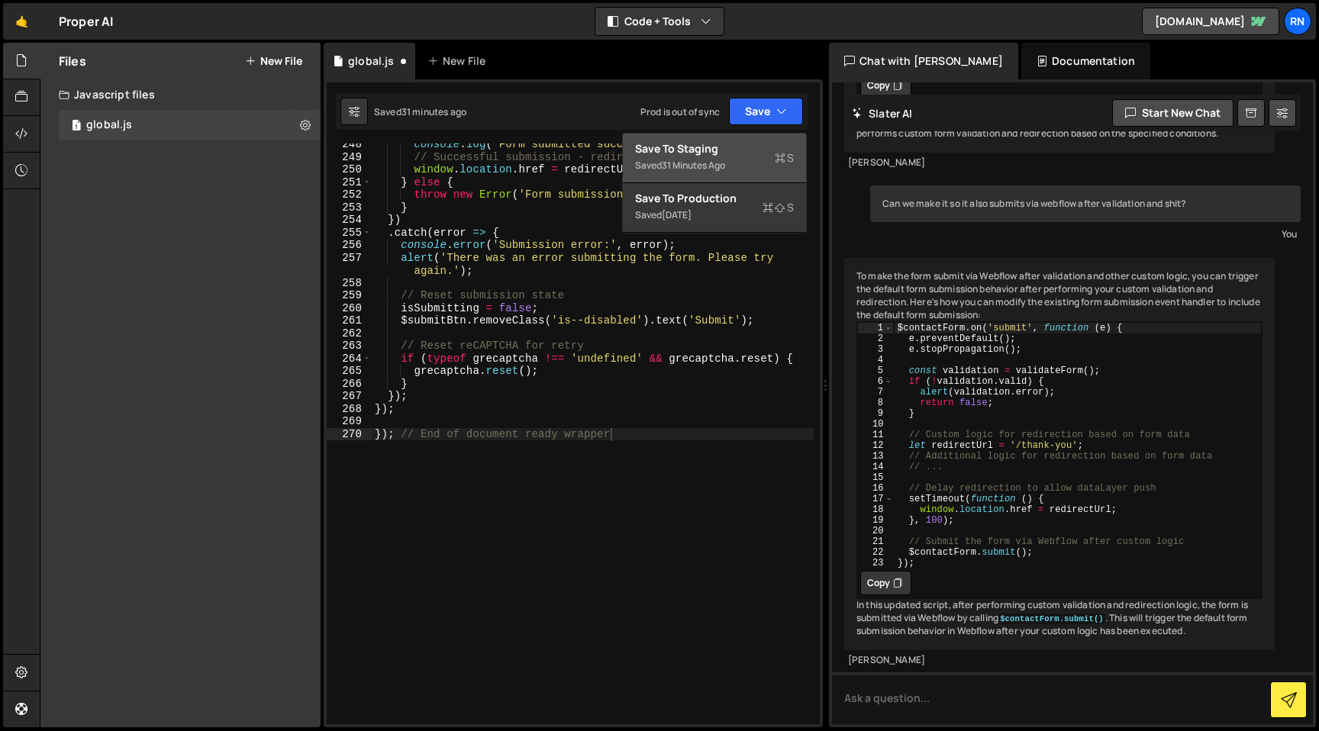
click at [724, 149] on div "Save to Staging S" at bounding box center [714, 148] width 159 height 15
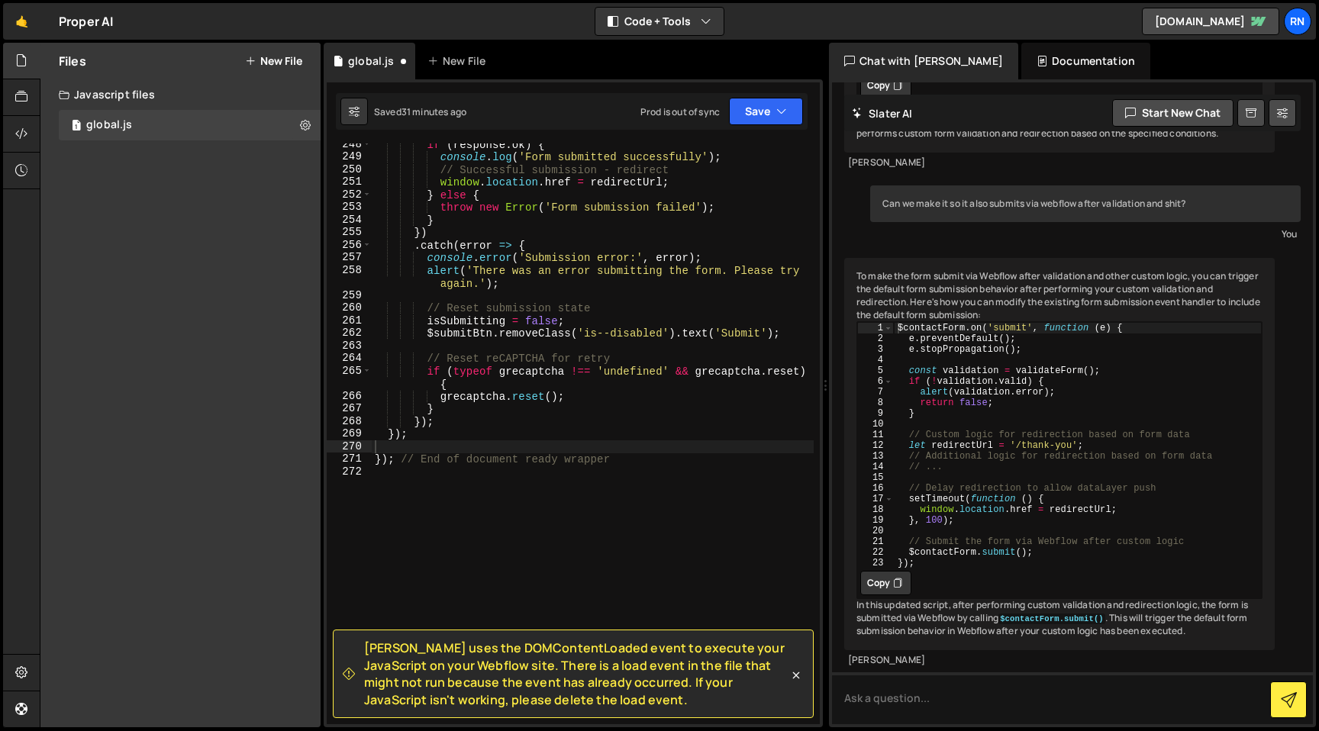
scroll to position [3444, 0]
click at [534, 287] on div "if ( response . ok ) { console . log ( 'Form submitted successfully' ) ; // Suc…" at bounding box center [593, 441] width 442 height 606
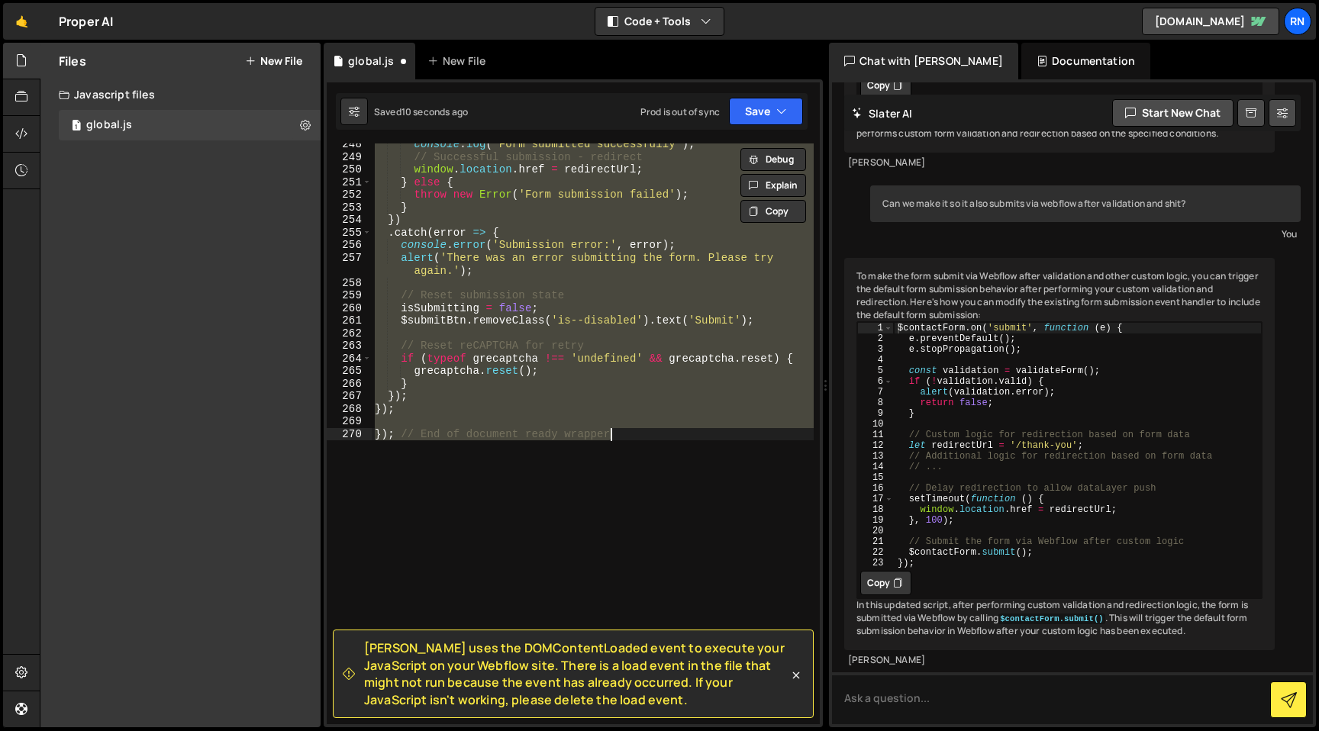
type textarea "});"
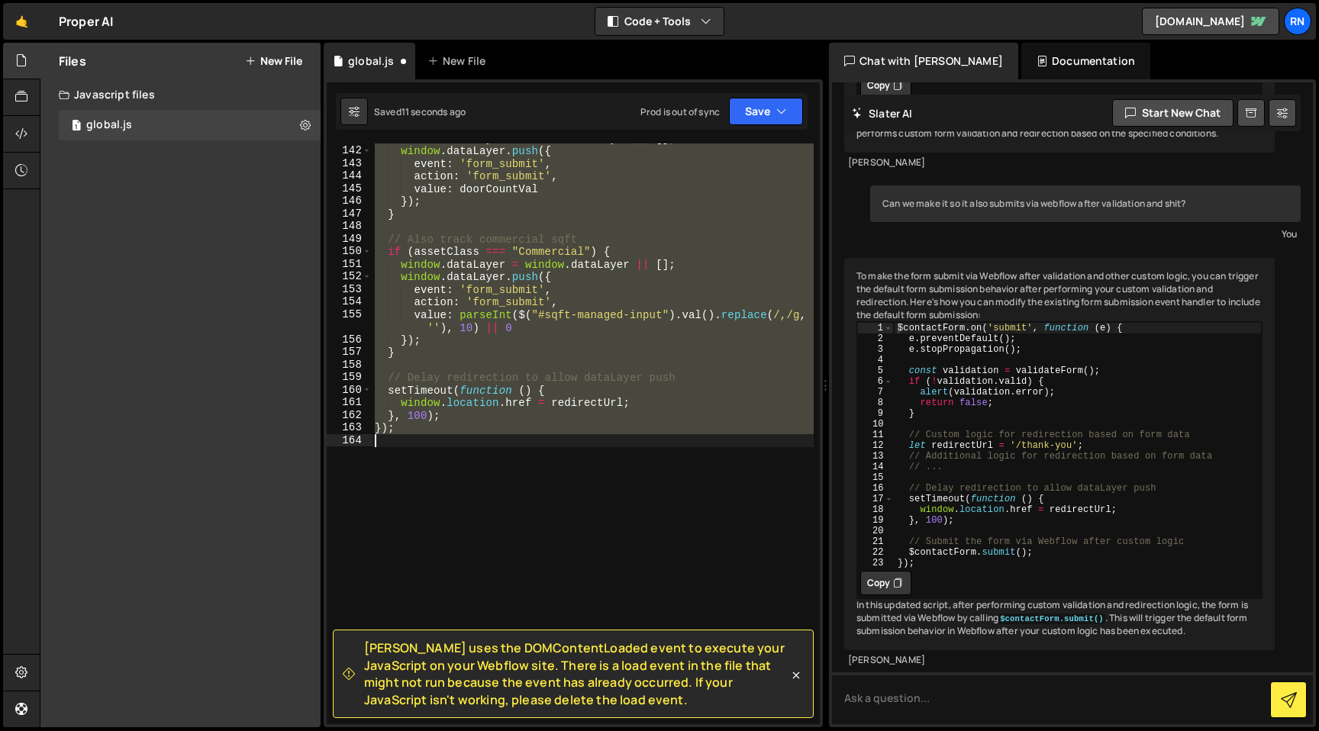
type textarea "});"
click at [753, 108] on button "Save" at bounding box center [766, 111] width 74 height 27
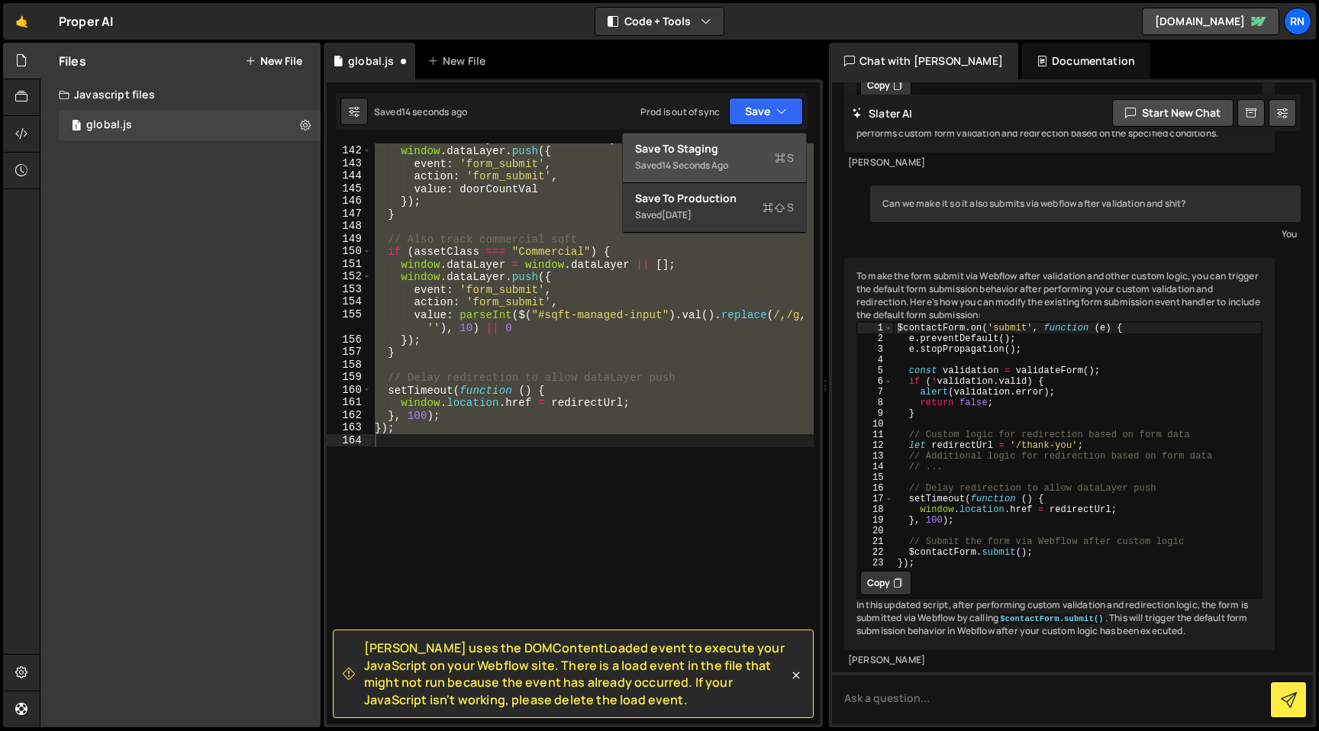
click at [727, 143] on div "Save to Staging S" at bounding box center [714, 148] width 159 height 15
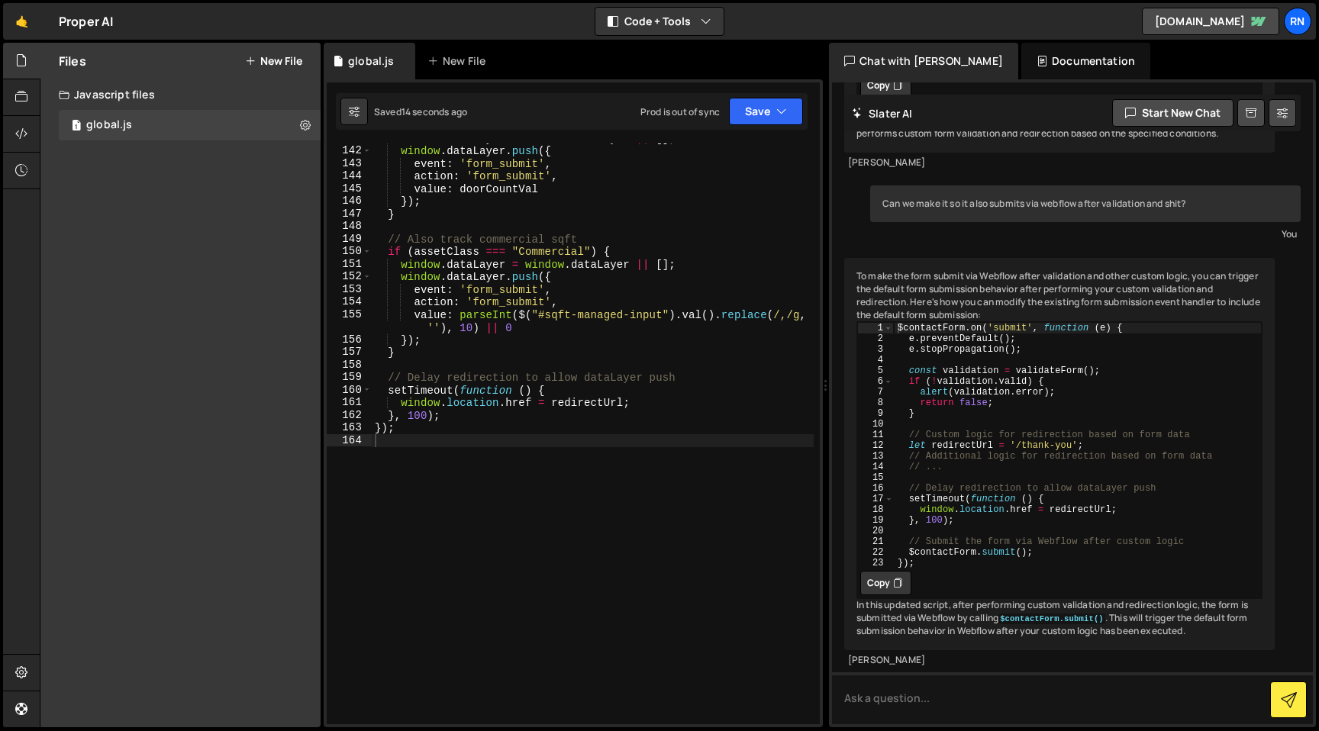
click at [733, 239] on div "window . dataLayer = window . dataLayer || [ ] ; window . dataLayer . push ({ e…" at bounding box center [593, 435] width 442 height 606
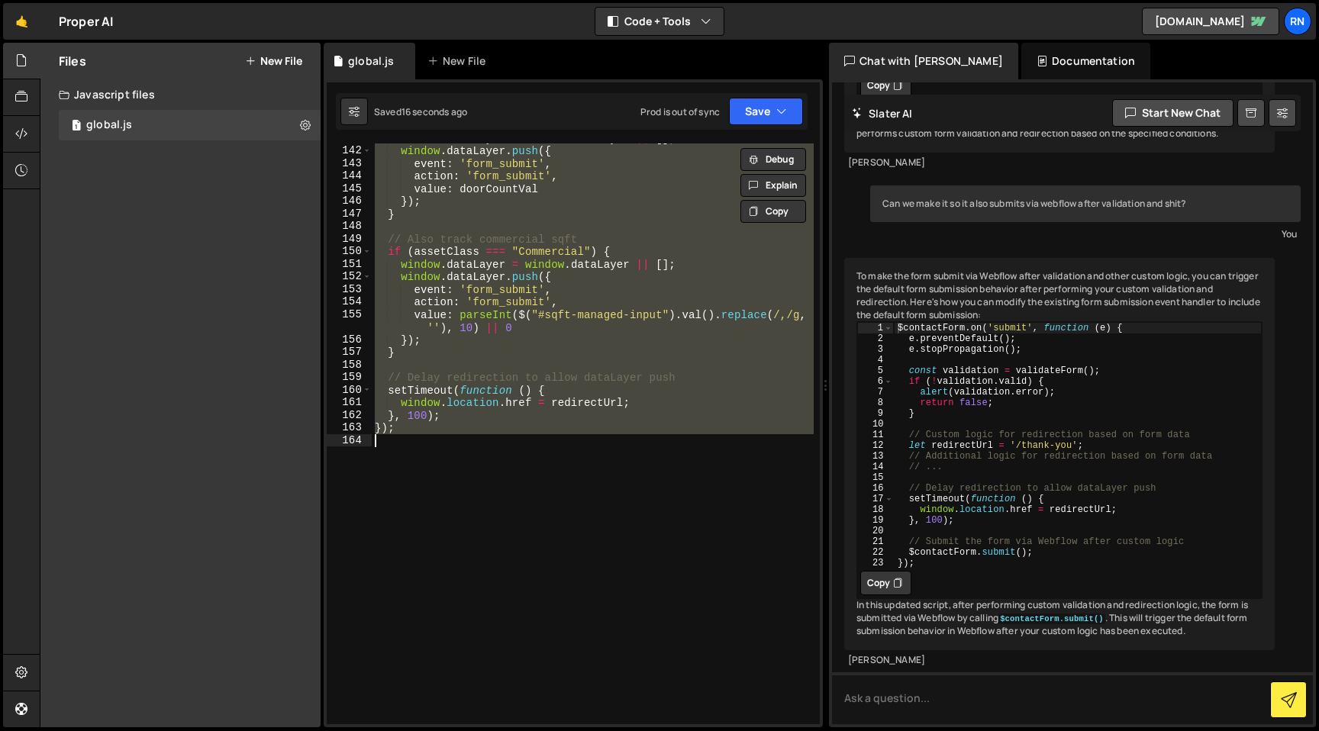
paste textarea "// End of document ready wrapper"
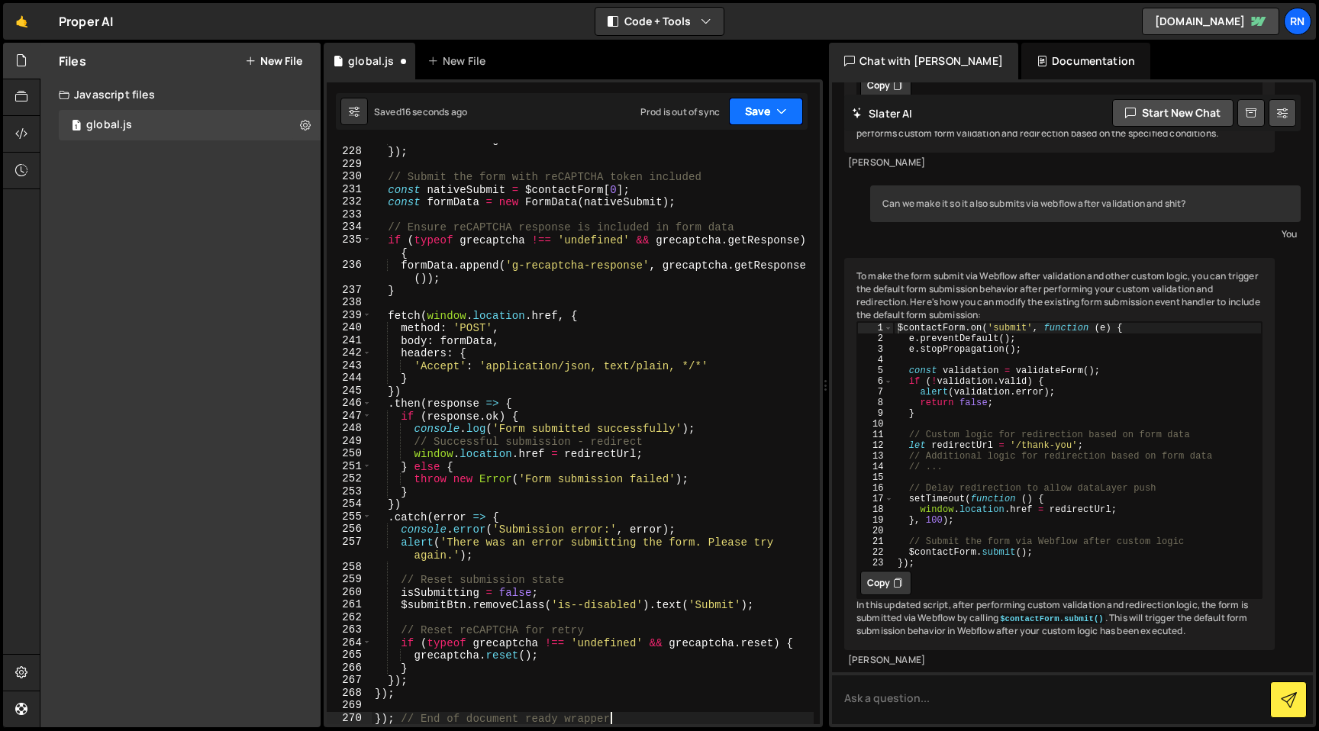
click at [778, 106] on icon "button" at bounding box center [781, 111] width 11 height 15
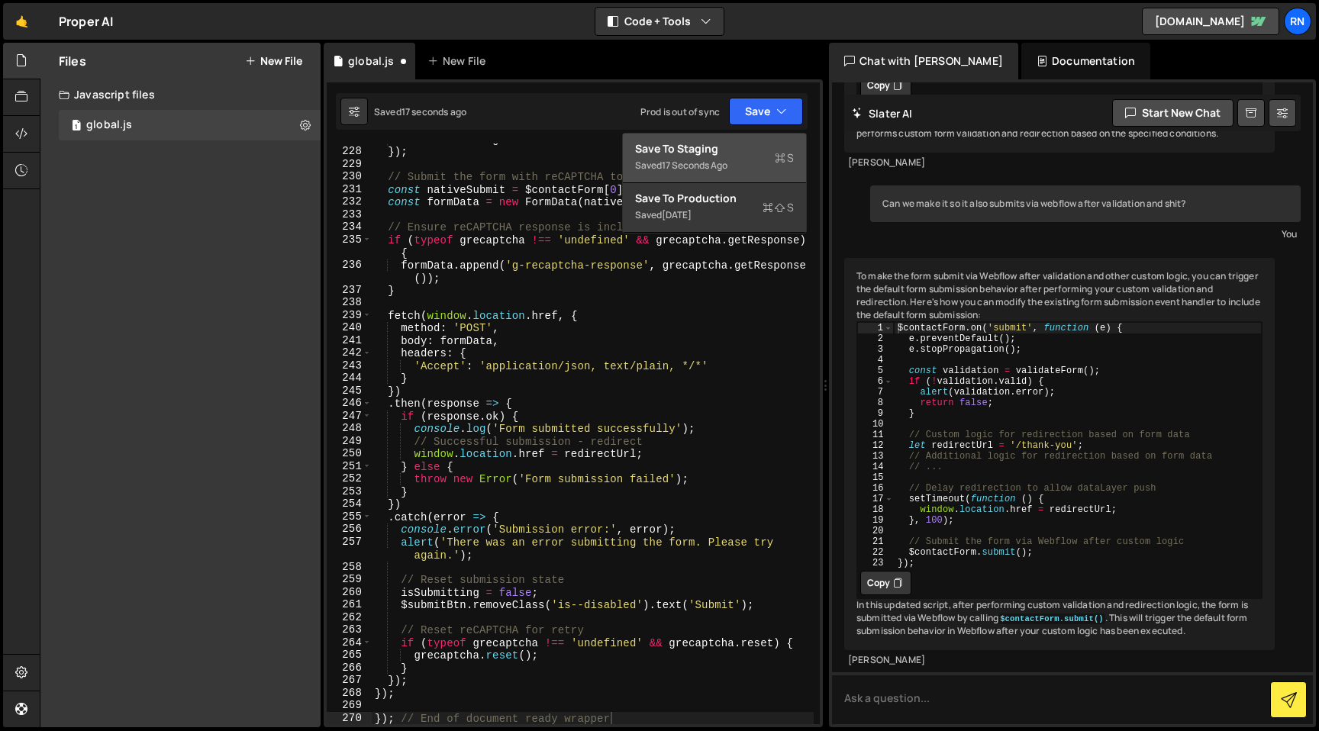
click at [738, 158] on div "Saved 17 seconds ago" at bounding box center [714, 165] width 159 height 18
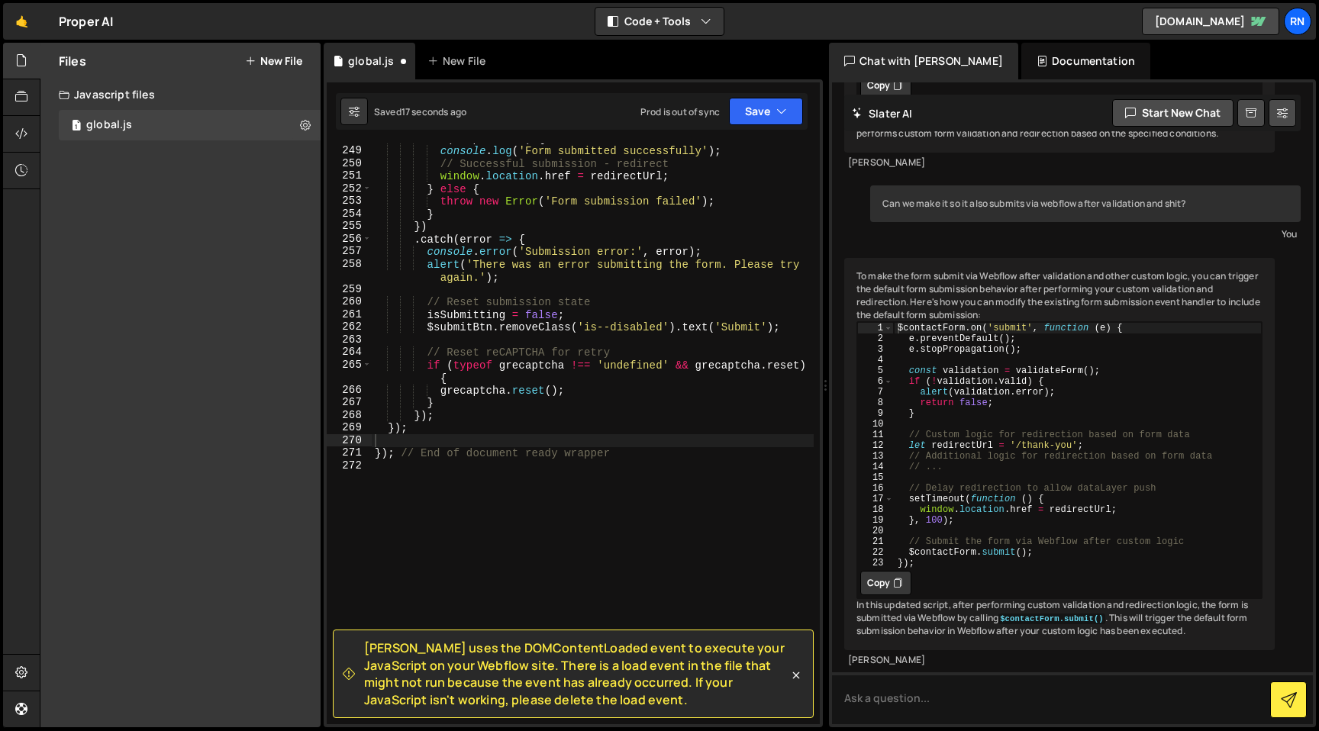
scroll to position [3450, 0]
click at [626, 279] on div "if ( response . ok ) { console . log ( 'Form submitted successfully' ) ; // Suc…" at bounding box center [593, 435] width 442 height 606
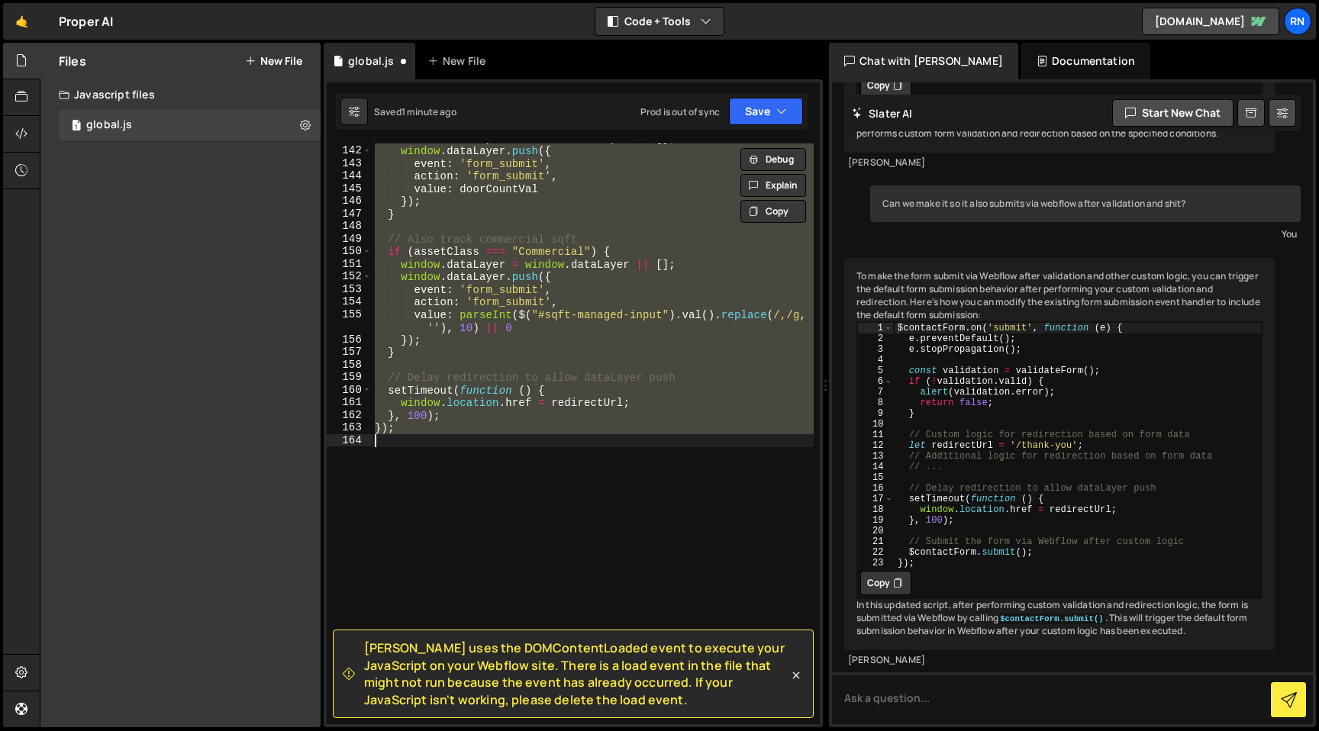
scroll to position [1964, 0]
click at [766, 98] on button "Save" at bounding box center [766, 111] width 74 height 27
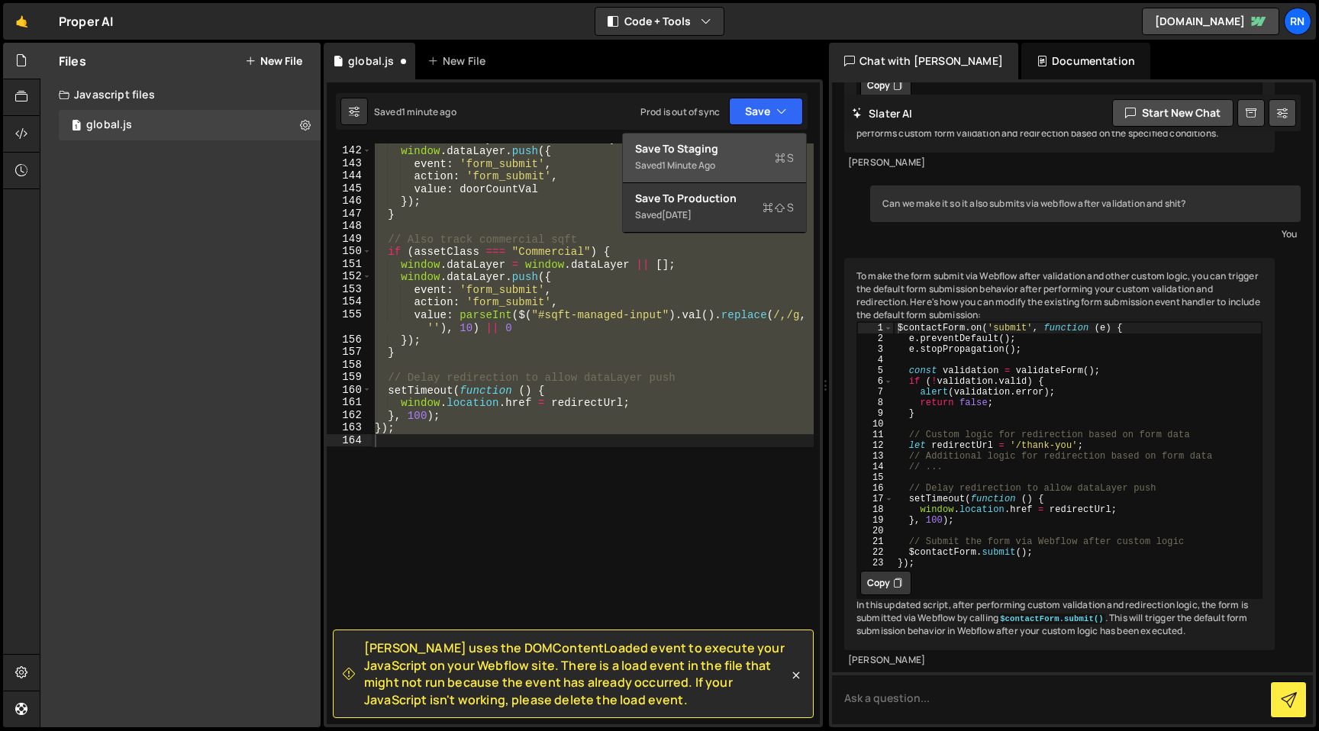
click at [711, 155] on div "Save to Staging S" at bounding box center [714, 148] width 159 height 15
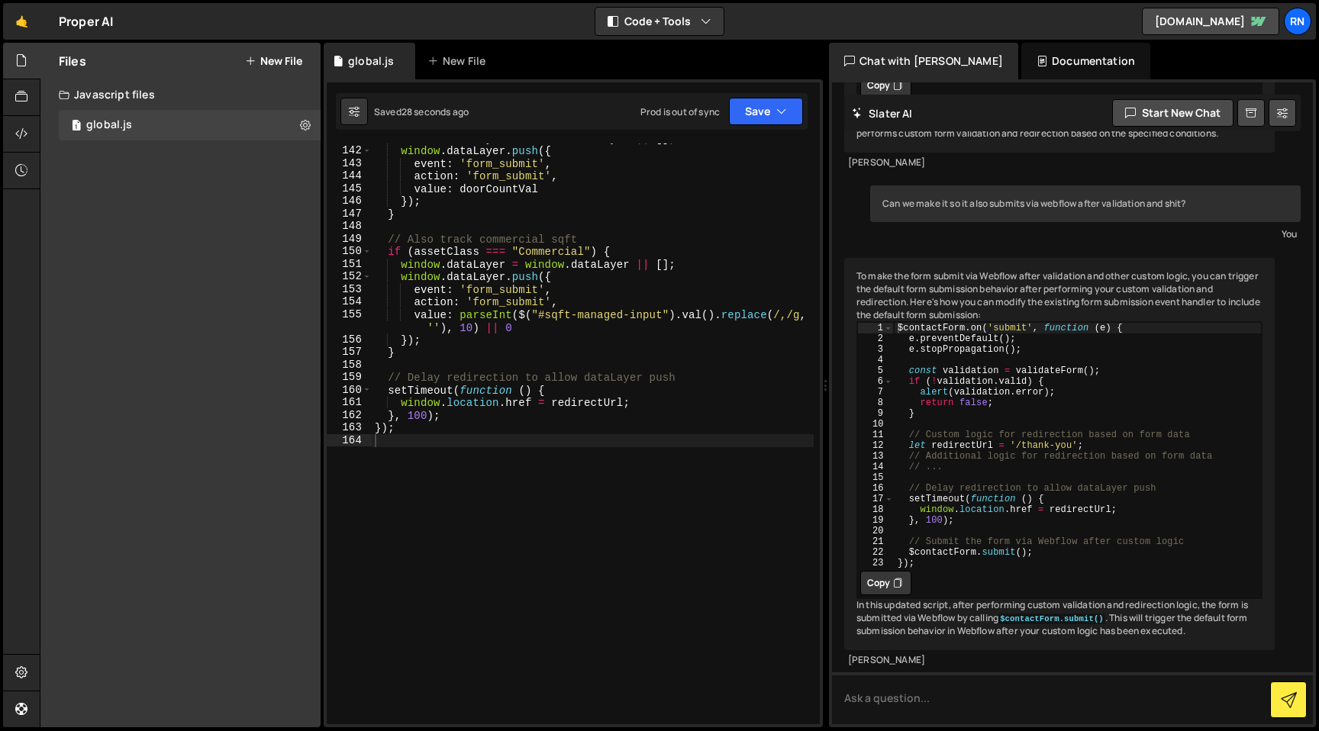
click at [540, 256] on div "window . dataLayer = window . dataLayer || [ ] ; window . dataLayer . push ({ e…" at bounding box center [593, 435] width 442 height 606
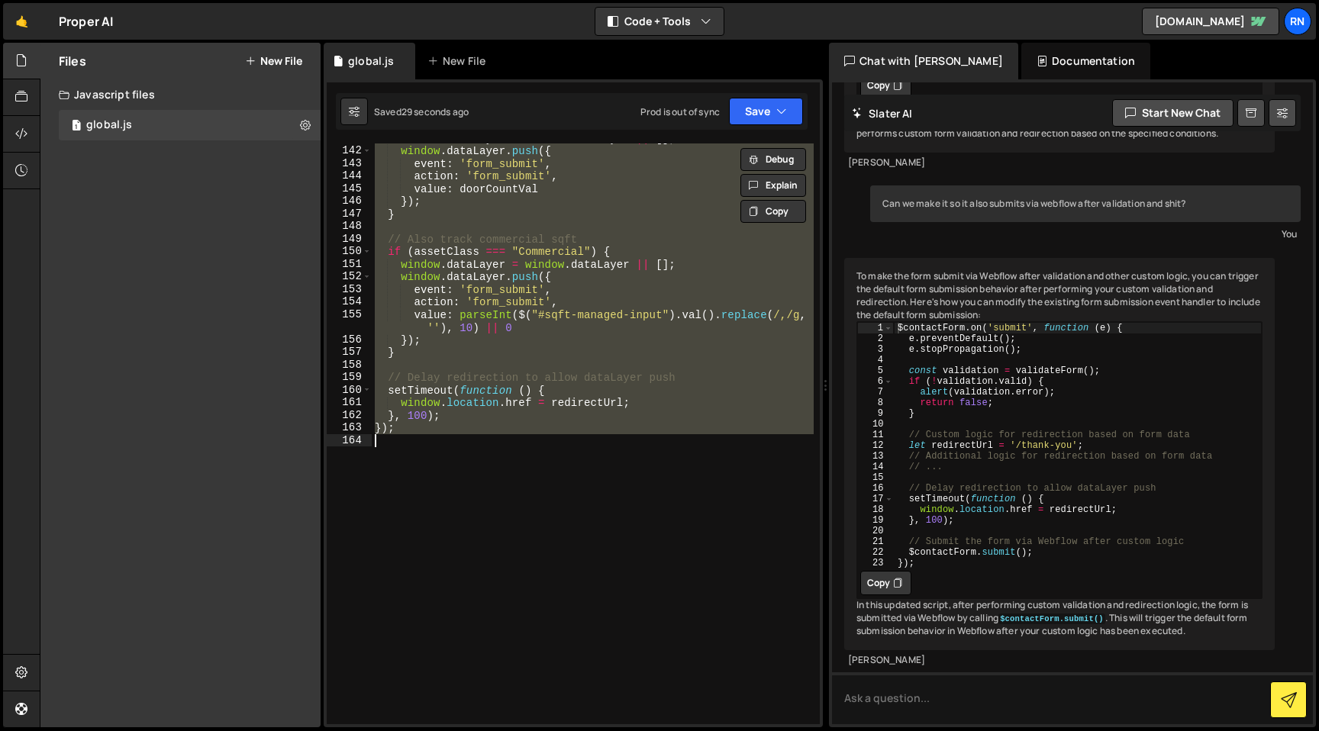
paste textarea
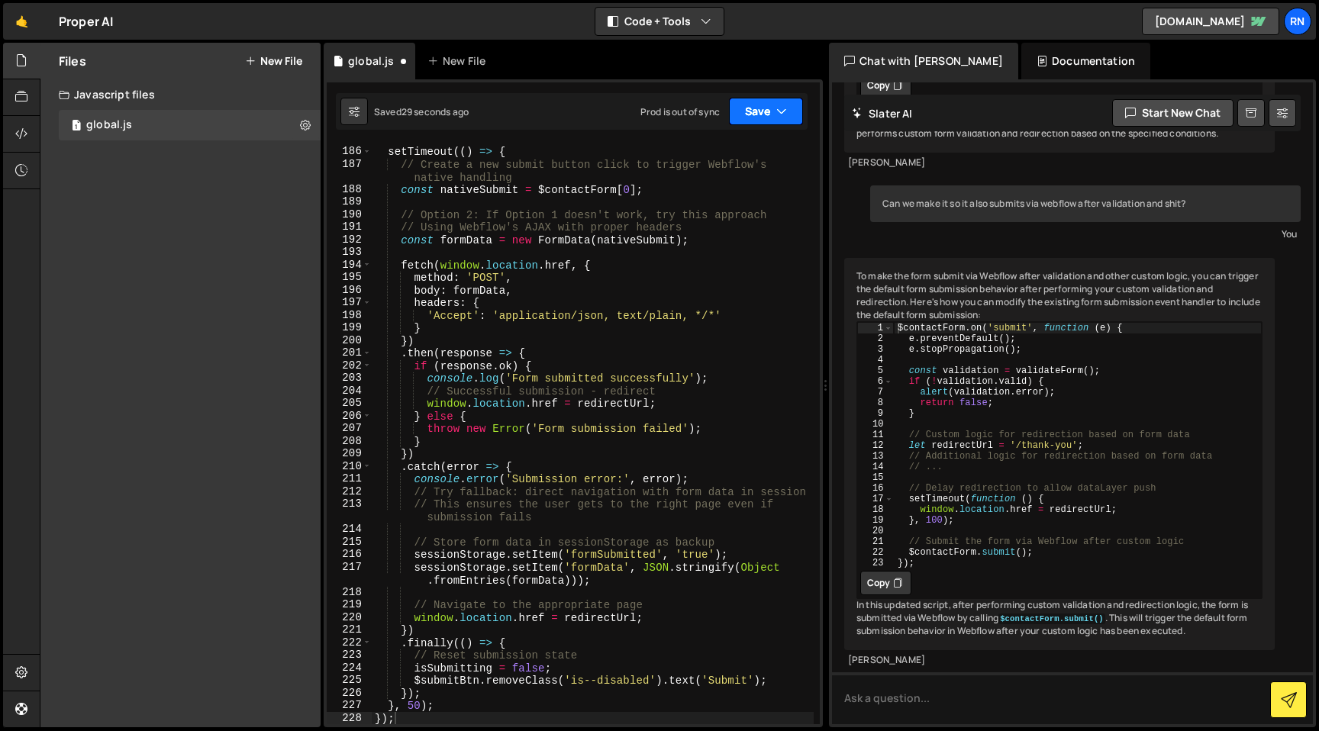
click at [754, 111] on button "Save" at bounding box center [766, 111] width 74 height 27
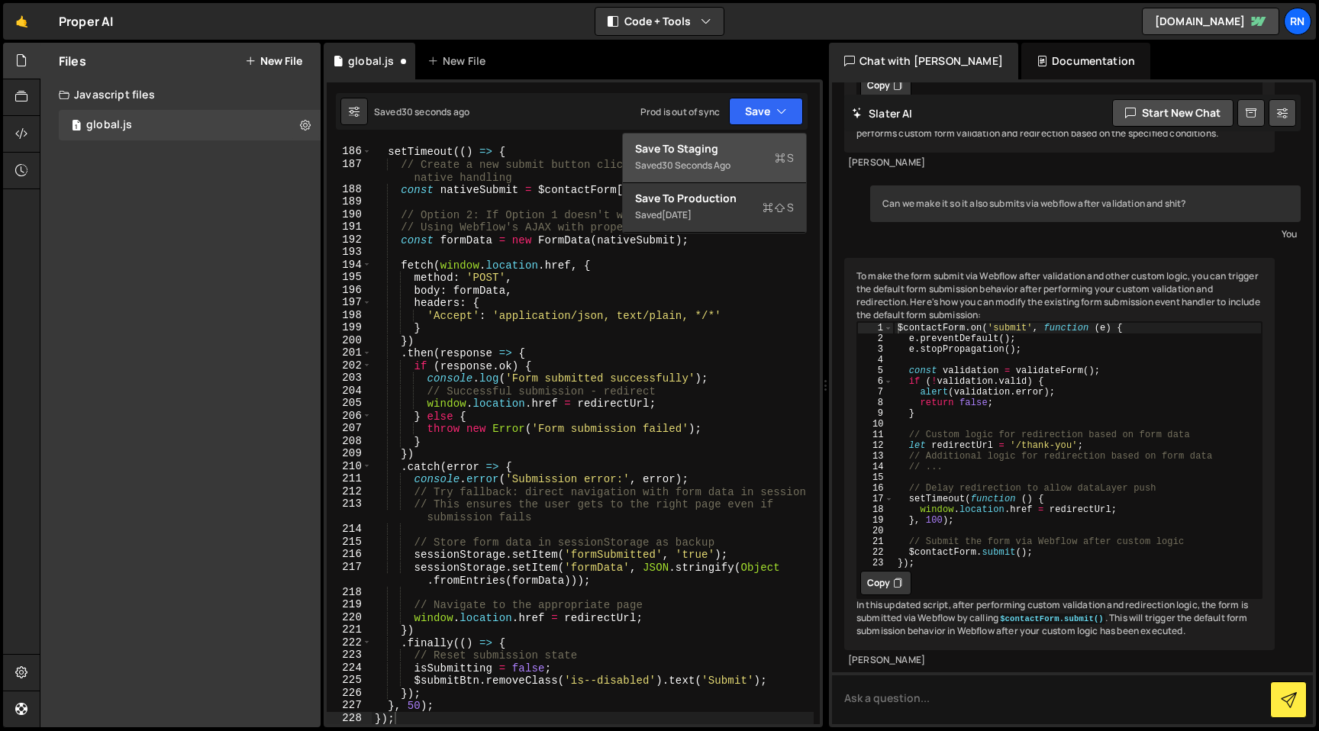
click at [734, 154] on div "Save to Staging S" at bounding box center [714, 148] width 159 height 15
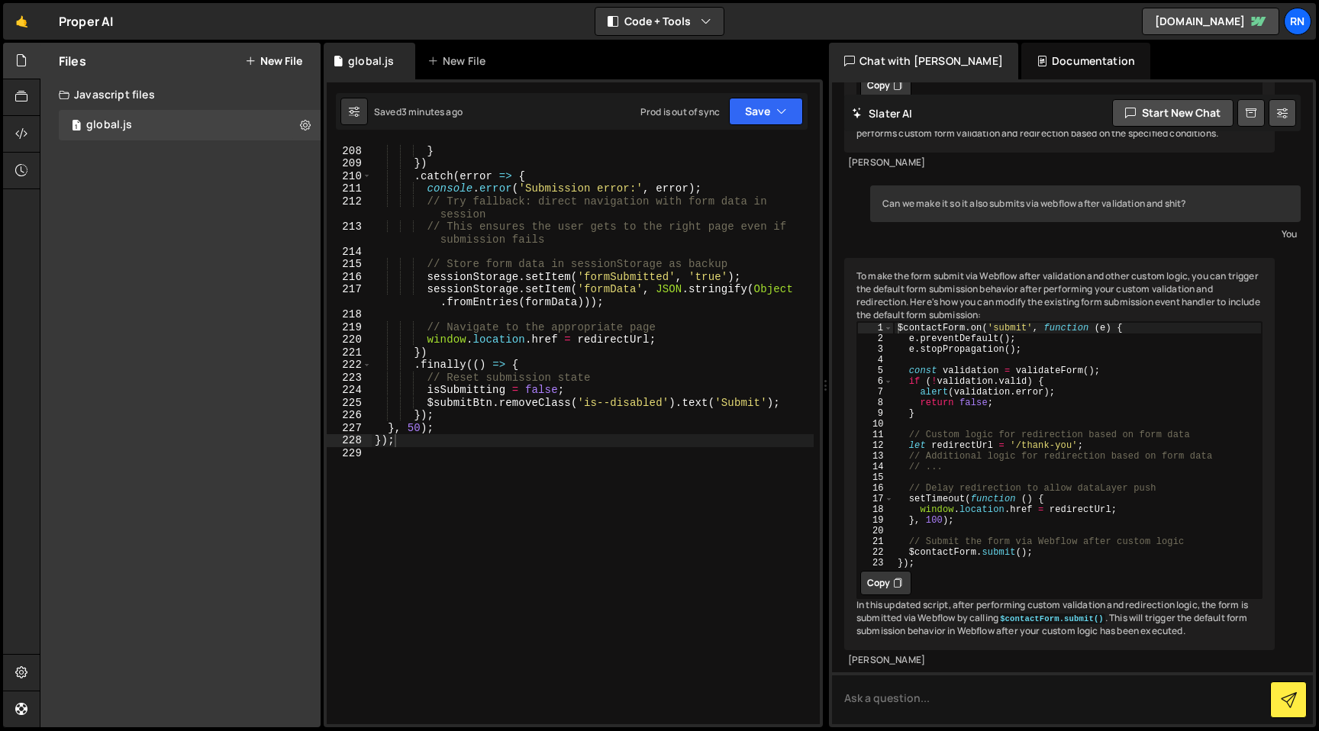
click at [550, 193] on div "throw new Error ( 'Form submission failed' ) ; } }) . catch ( error => { consol…" at bounding box center [593, 435] width 442 height 606
type textarea "});"
